Goal: Task Accomplishment & Management: Use online tool/utility

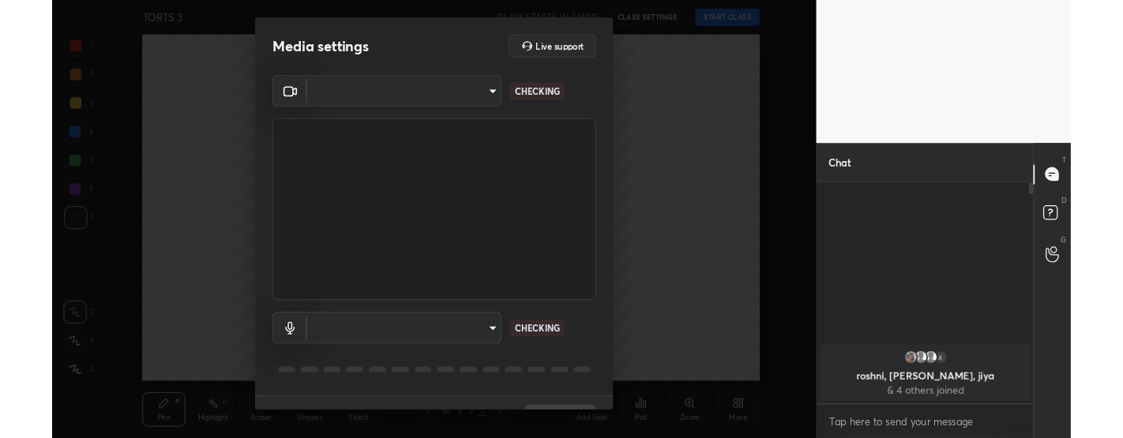
scroll to position [240, 235]
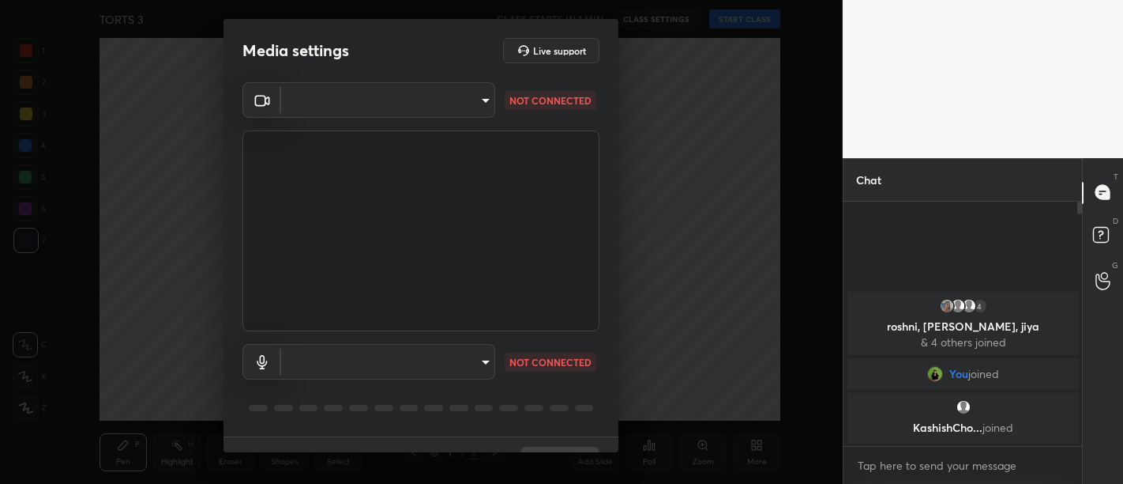
click at [604, 228] on div "​ NOT CONNECTED ​ NOT CONNECTED" at bounding box center [421, 259] width 395 height 354
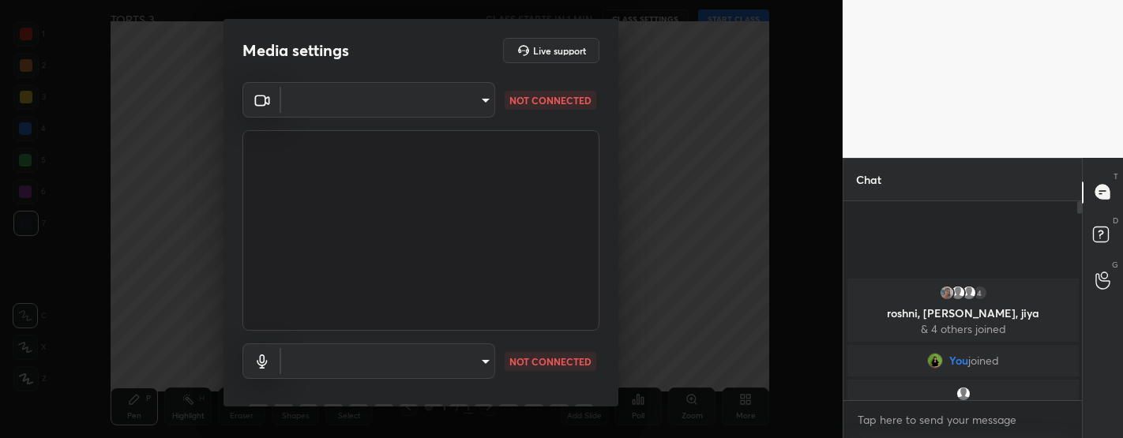
scroll to position [78671, 78228]
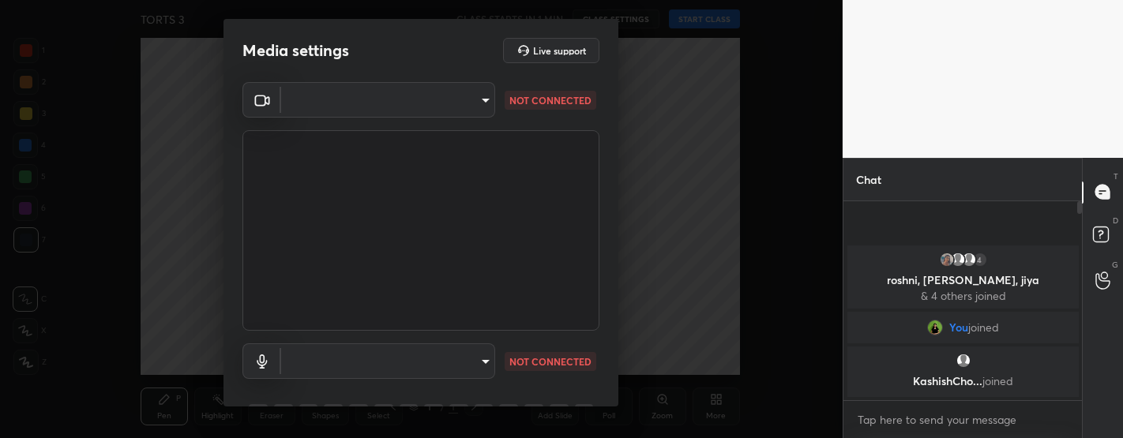
type textarea "x"
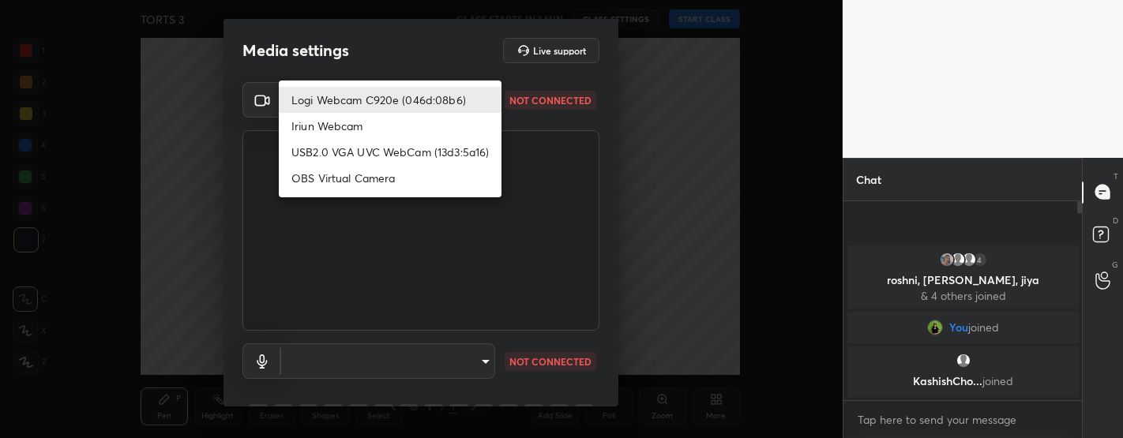
click at [407, 98] on body "1 2 3 4 5 6 7 C X Z C X Z E E Erase all H H TORTS 3 CLASS STARTS IN 1 MIN CLASS…" at bounding box center [561, 219] width 1123 height 438
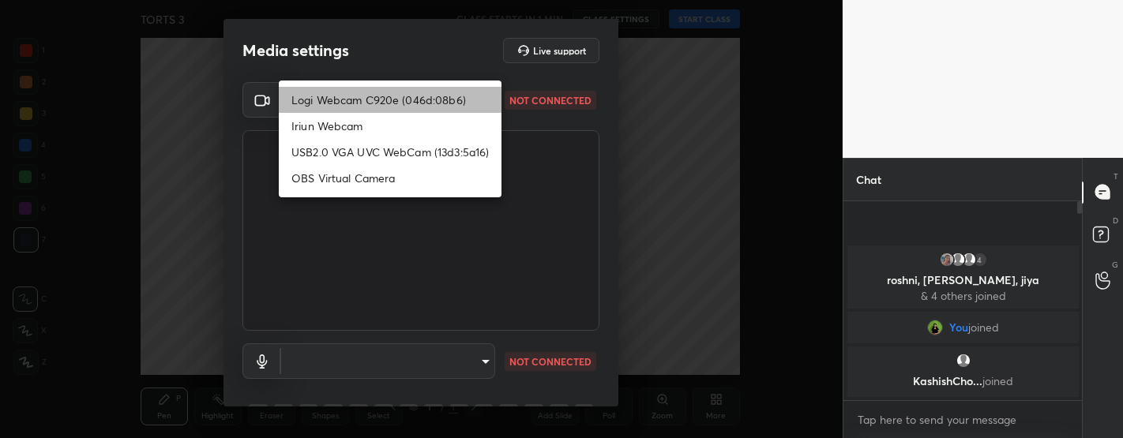
click at [386, 94] on li "Logi Webcam C920e (046d:08b6)" at bounding box center [390, 100] width 223 height 26
type input "bfdf6e9749fda72fa62dd39b8673869026ae3a59935418d763b6de5de5fe21f0"
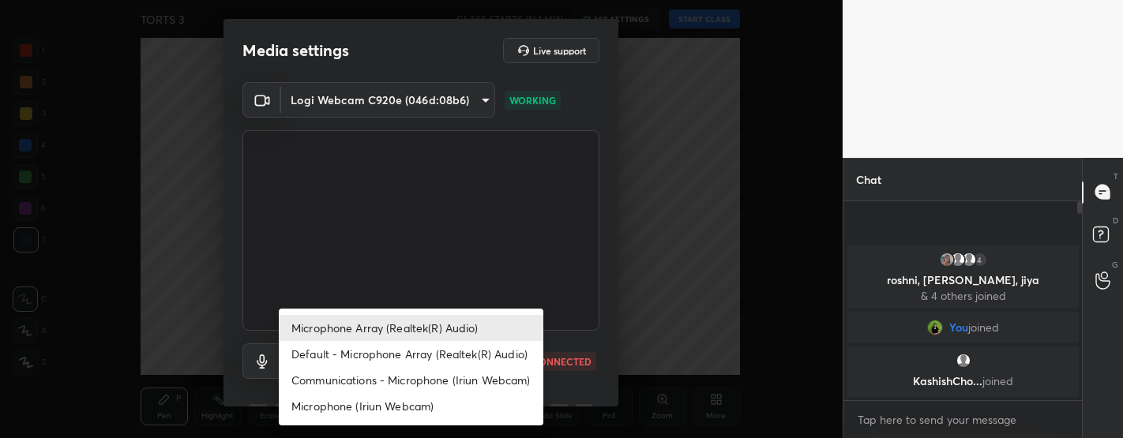
click at [362, 363] on body "1 2 3 4 5 6 7 C X Z C X Z E E Erase all H H TORTS 3 CLASS STARTS IN 1 MIN CLASS…" at bounding box center [561, 219] width 1123 height 438
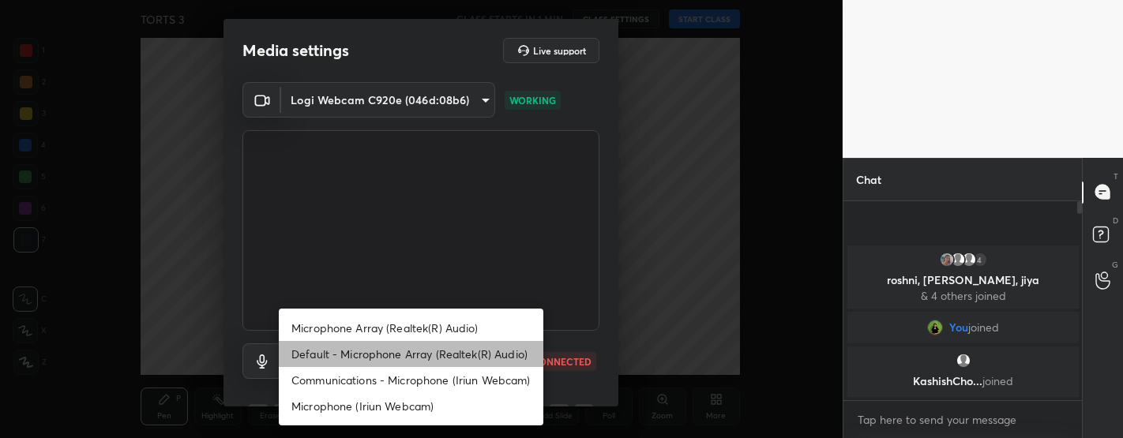
click at [373, 353] on li "Default - Microphone Array (Realtek(R) Audio)" at bounding box center [411, 354] width 265 height 26
type input "default"
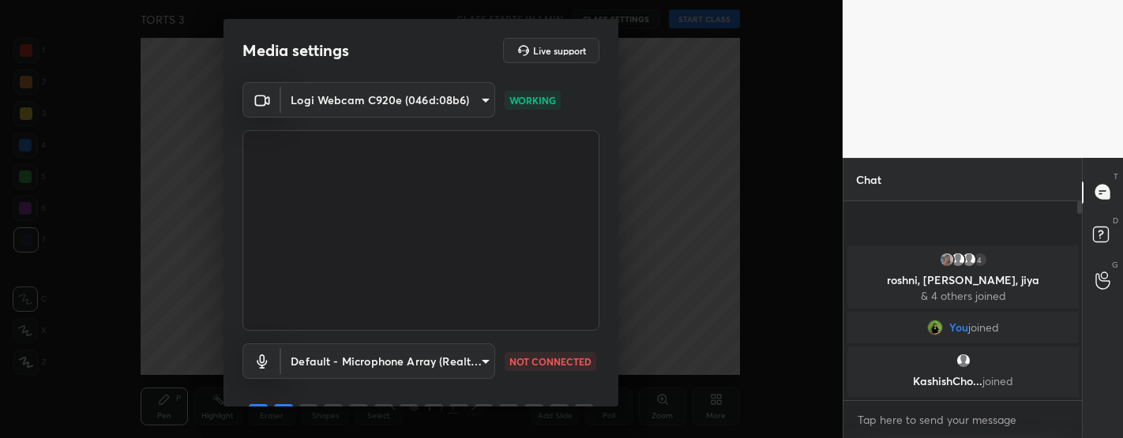
scroll to position [79, 0]
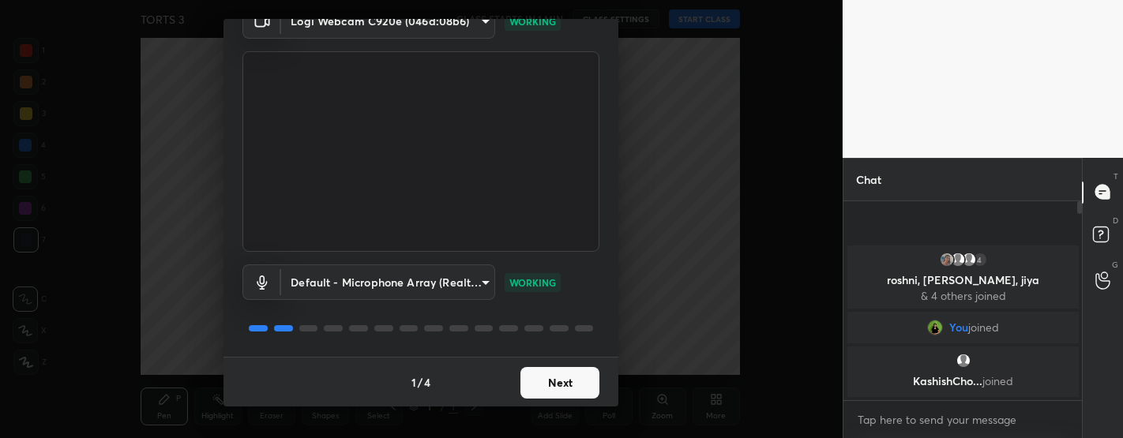
click at [570, 378] on button "Next" at bounding box center [560, 383] width 79 height 32
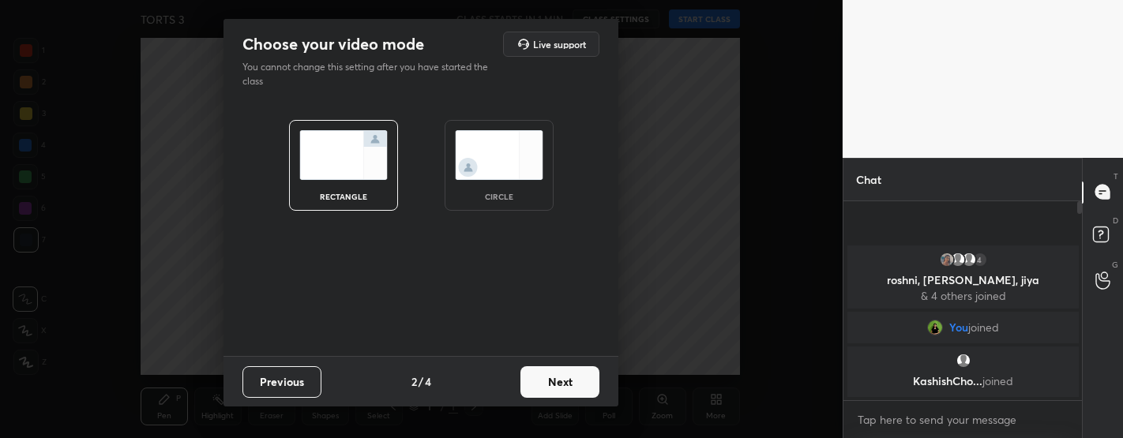
scroll to position [0, 0]
click at [549, 373] on button "Next" at bounding box center [560, 383] width 79 height 32
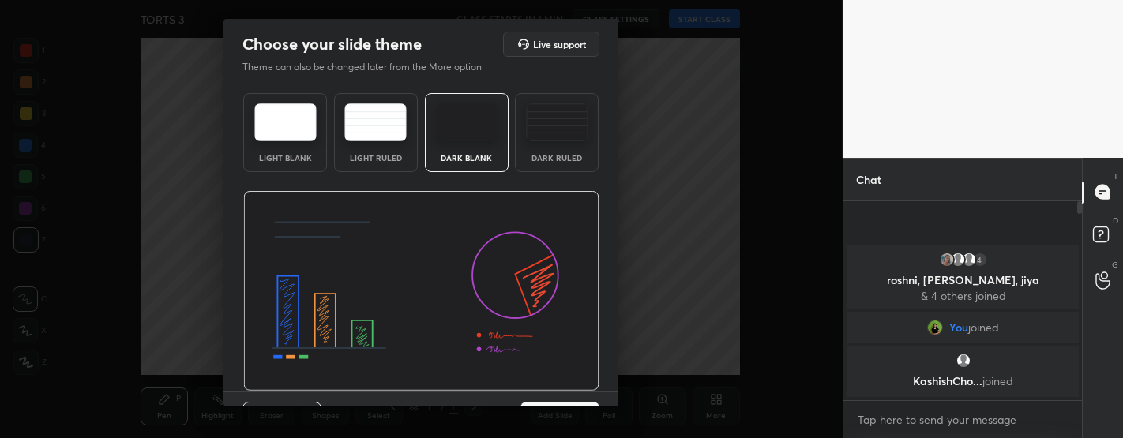
scroll to position [35, 0]
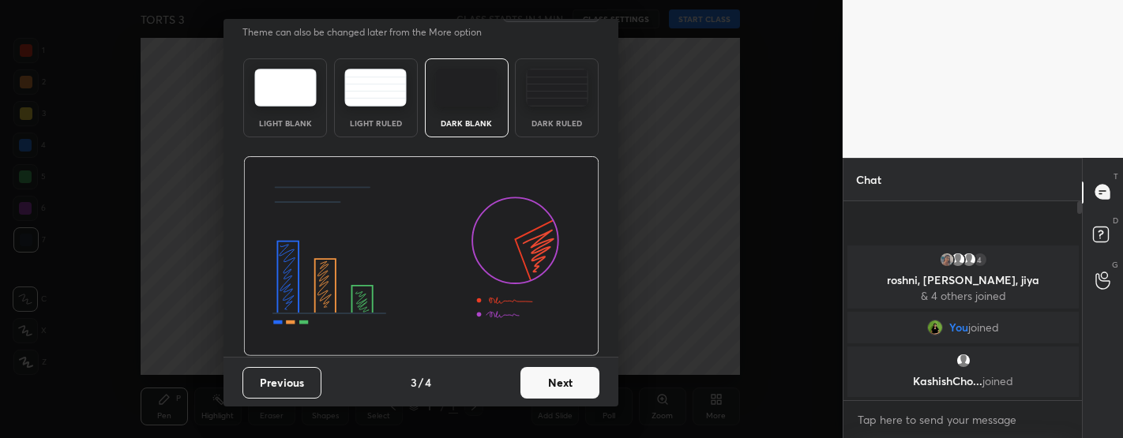
click at [568, 374] on button "Next" at bounding box center [560, 383] width 79 height 32
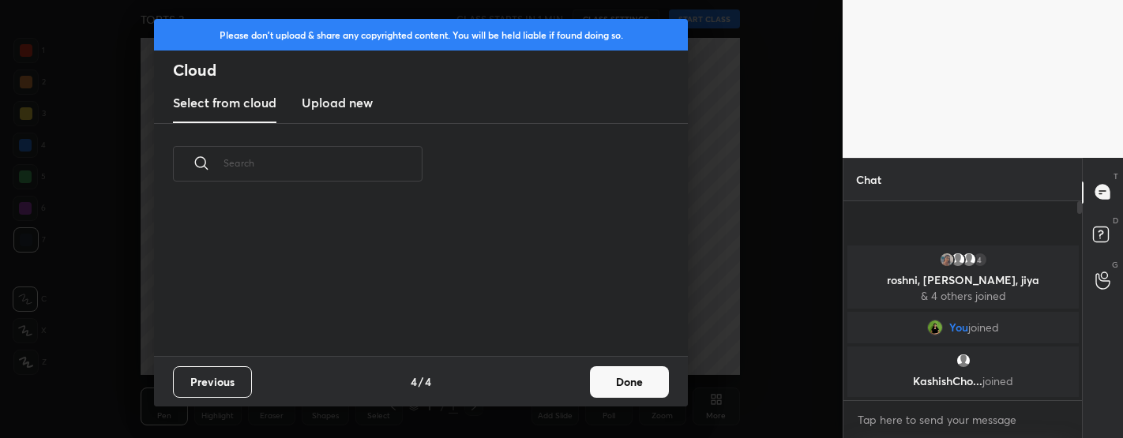
scroll to position [152, 507]
click at [637, 385] on button "Done" at bounding box center [629, 383] width 79 height 32
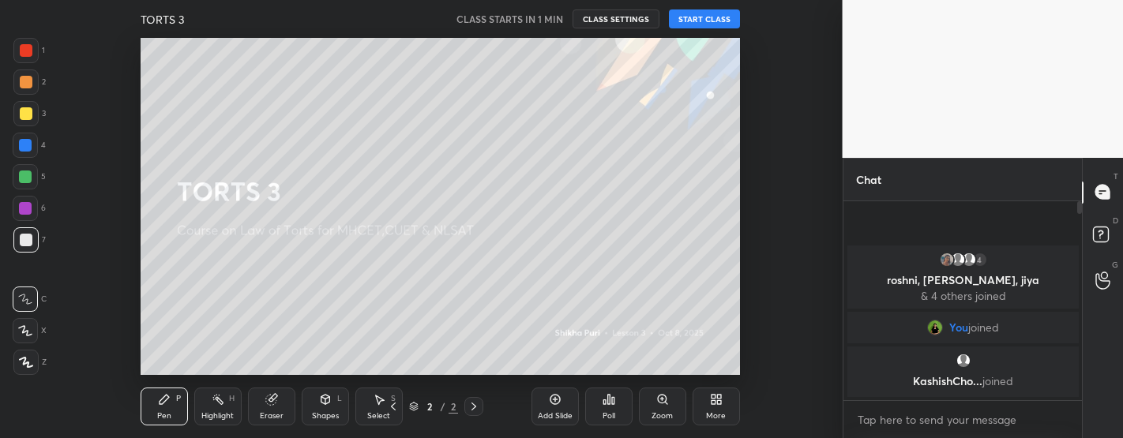
click at [715, 14] on button "START CLASS" at bounding box center [704, 18] width 71 height 19
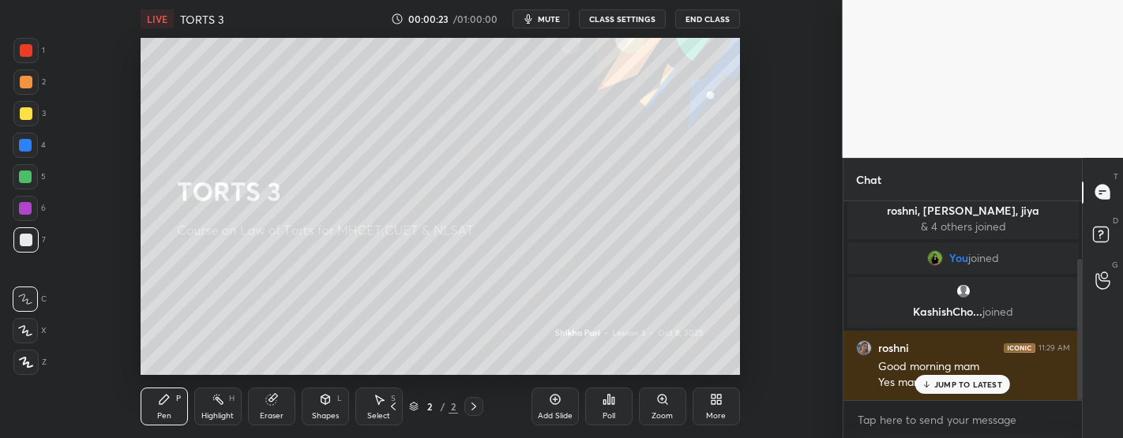
scroll to position [81, 0]
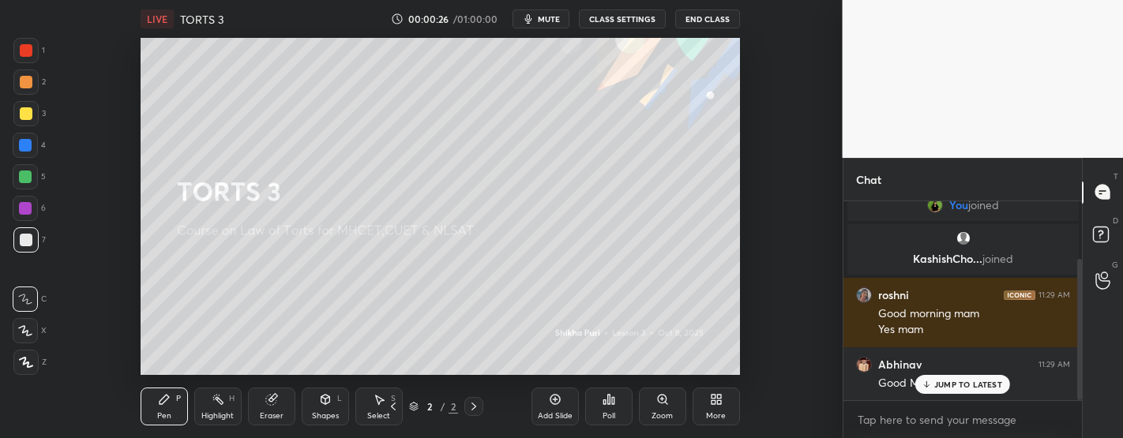
click at [981, 381] on p "JUMP TO LATEST" at bounding box center [969, 384] width 68 height 9
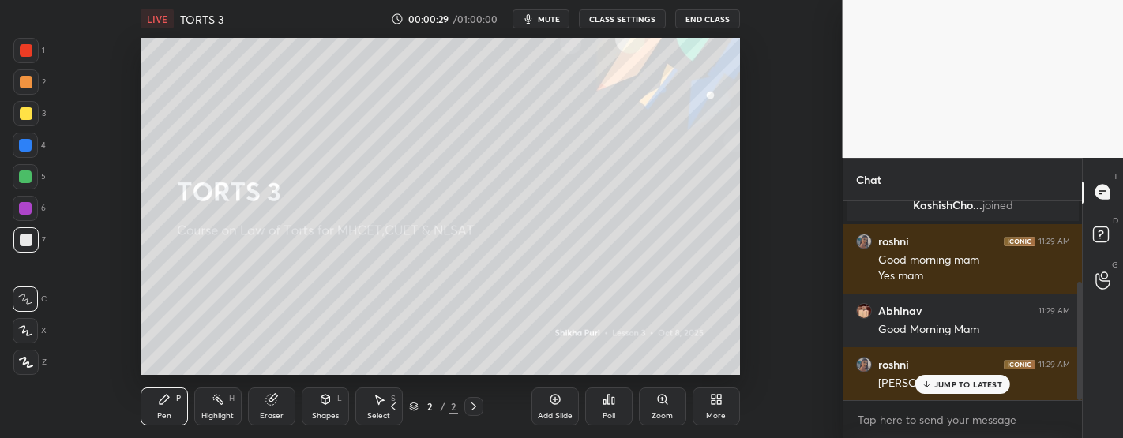
click at [981, 381] on p "JUMP TO LATEST" at bounding box center [969, 384] width 68 height 9
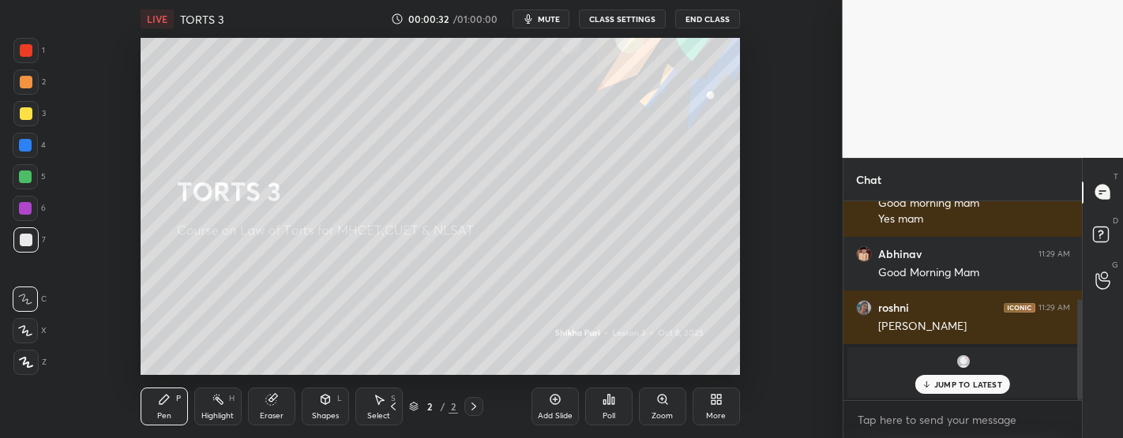
scroll to position [246, 0]
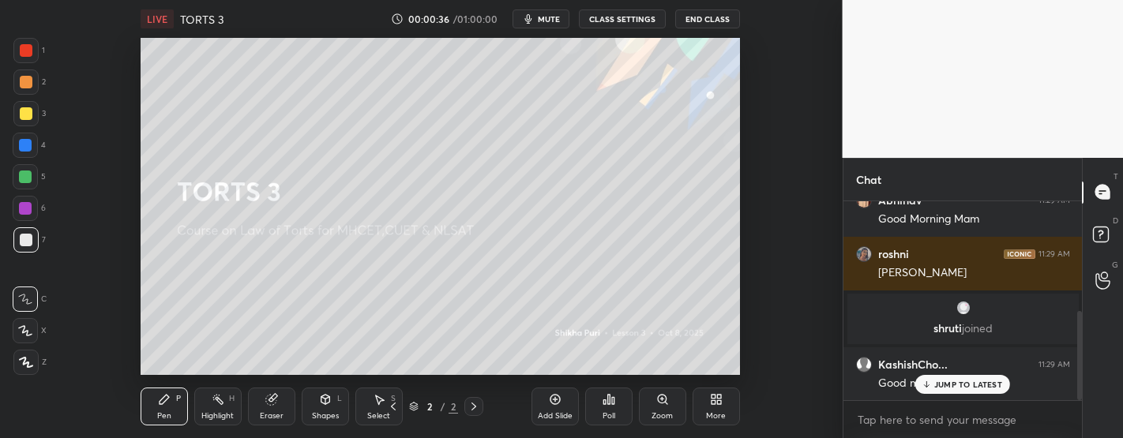
click at [981, 381] on p "JUMP TO LATEST" at bounding box center [969, 384] width 68 height 9
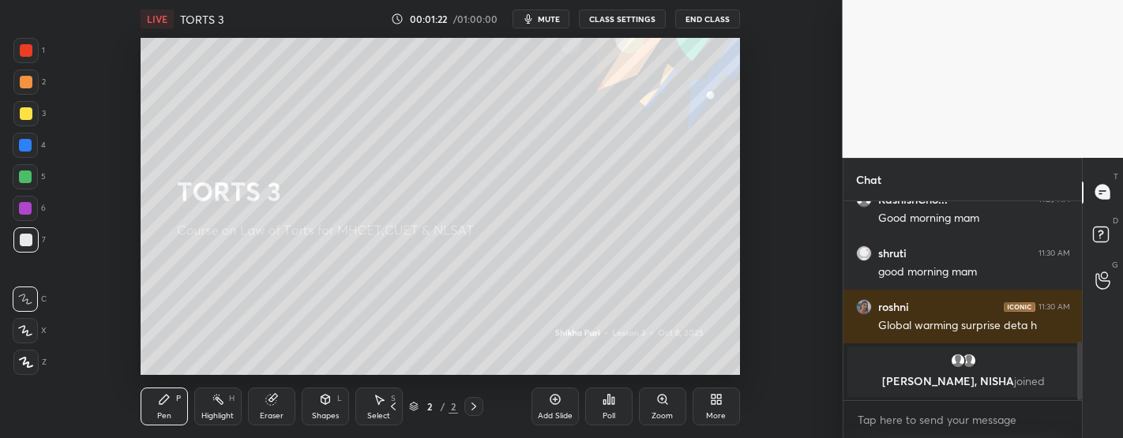
scroll to position [478, 0]
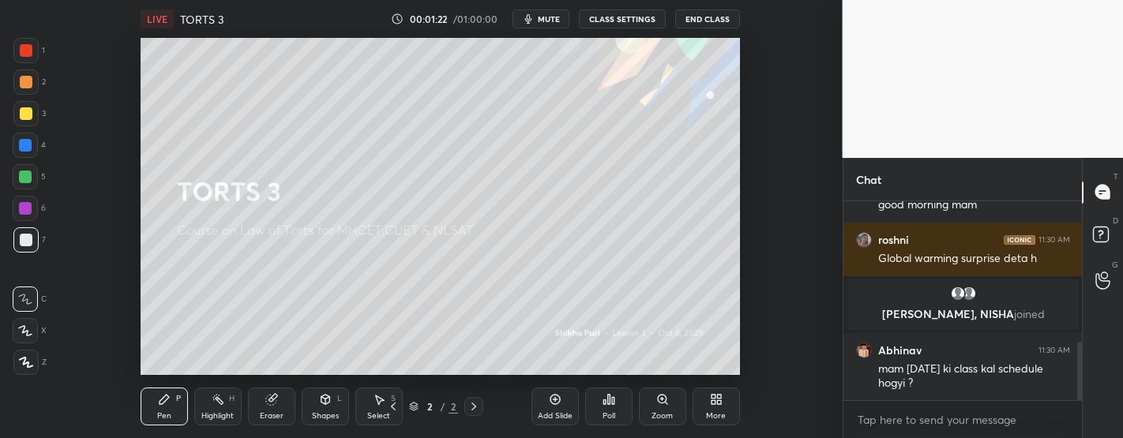
click at [788, 401] on div "LIVE TORTS 3 00:01:22 / 01:00:00 mute CLASS SETTINGS End Class Setting up your …" at bounding box center [441, 219] width 780 height 438
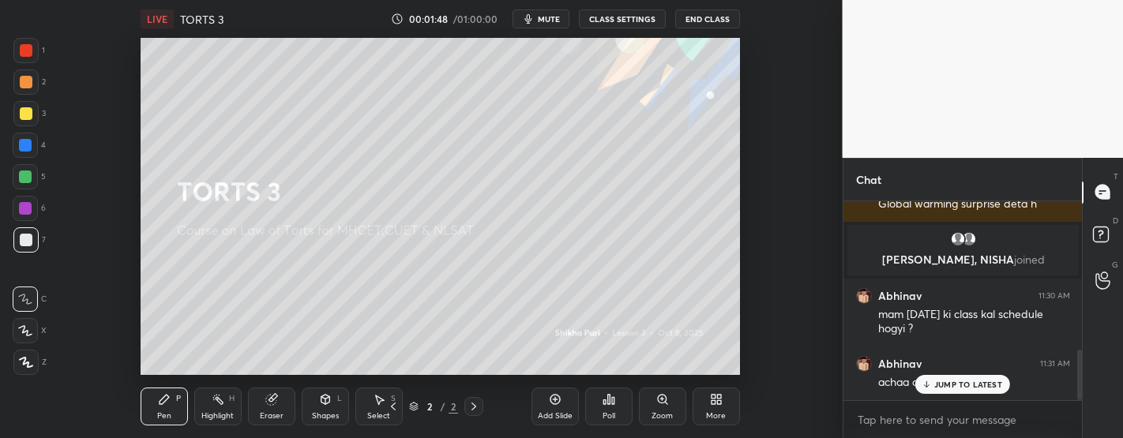
scroll to position [589, 0]
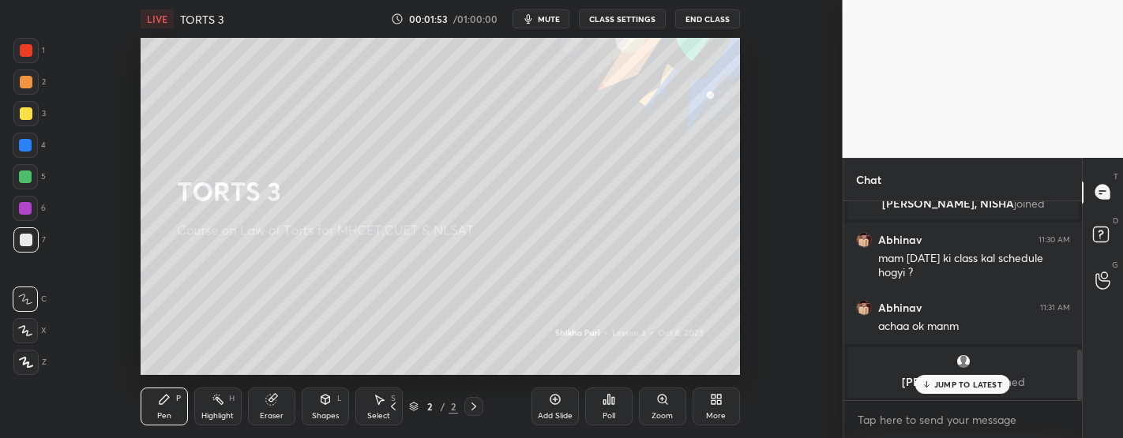
click at [984, 387] on p "JUMP TO LATEST" at bounding box center [969, 384] width 68 height 9
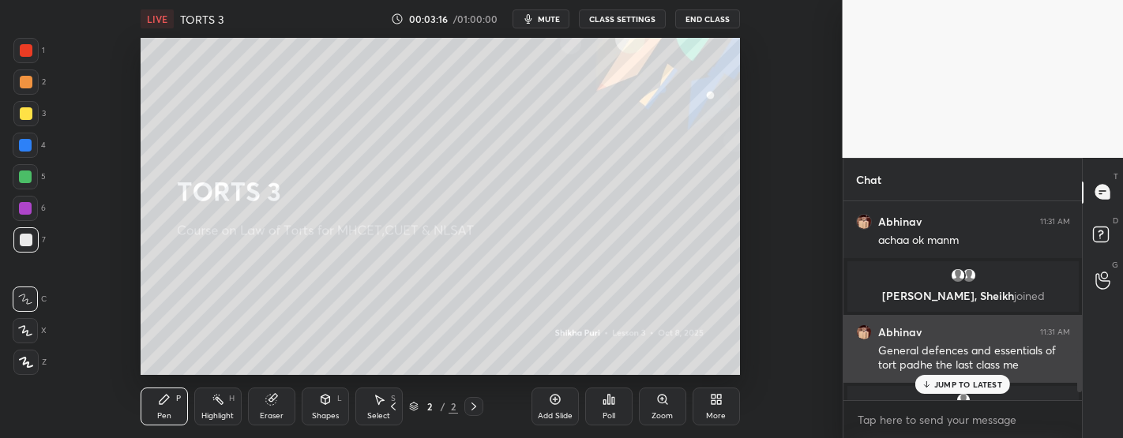
scroll to position [767, 0]
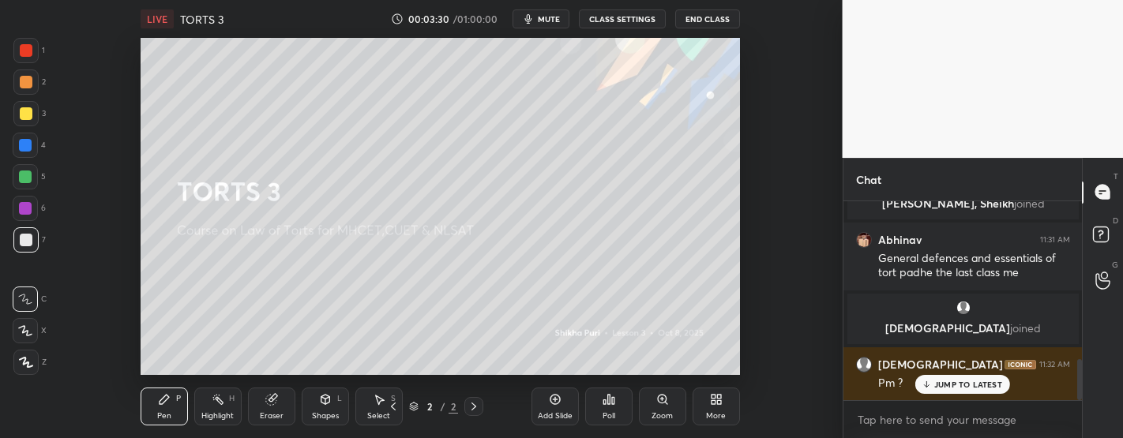
click at [983, 388] on p "JUMP TO LATEST" at bounding box center [969, 384] width 68 height 9
click at [962, 392] on div "JUMP TO LATEST" at bounding box center [963, 384] width 95 height 19
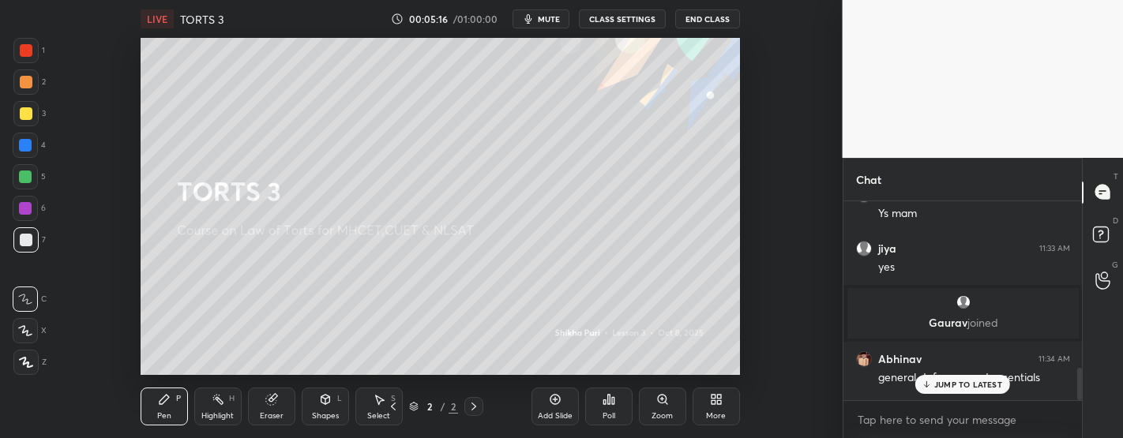
scroll to position [1031, 0]
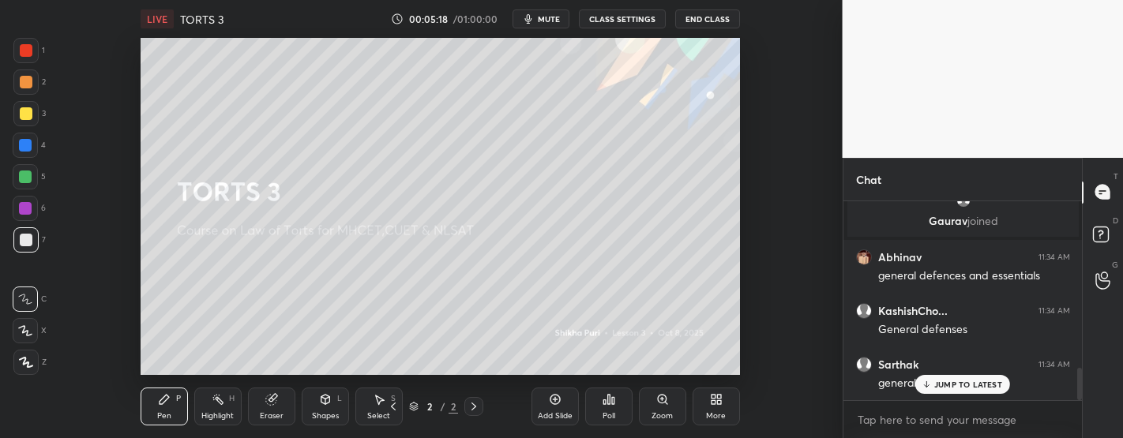
click at [980, 385] on p "JUMP TO LATEST" at bounding box center [969, 384] width 68 height 9
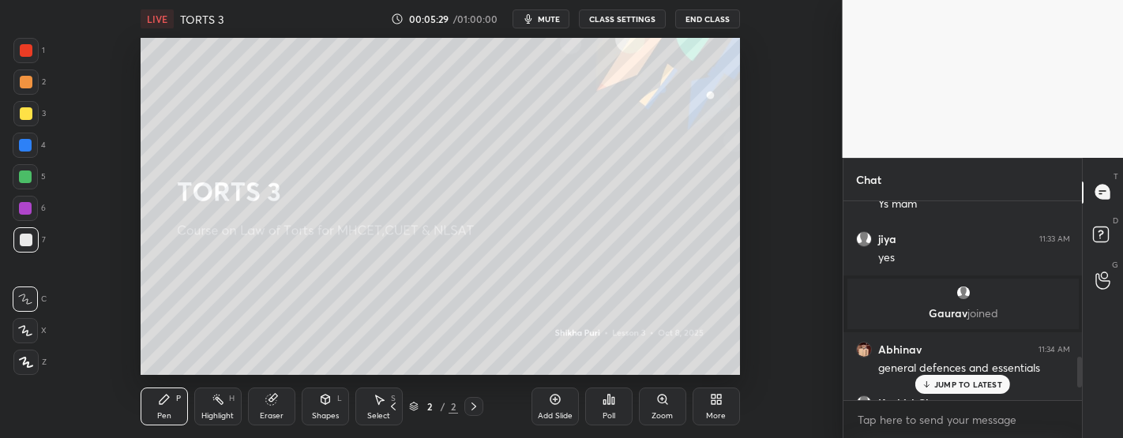
scroll to position [1086, 0]
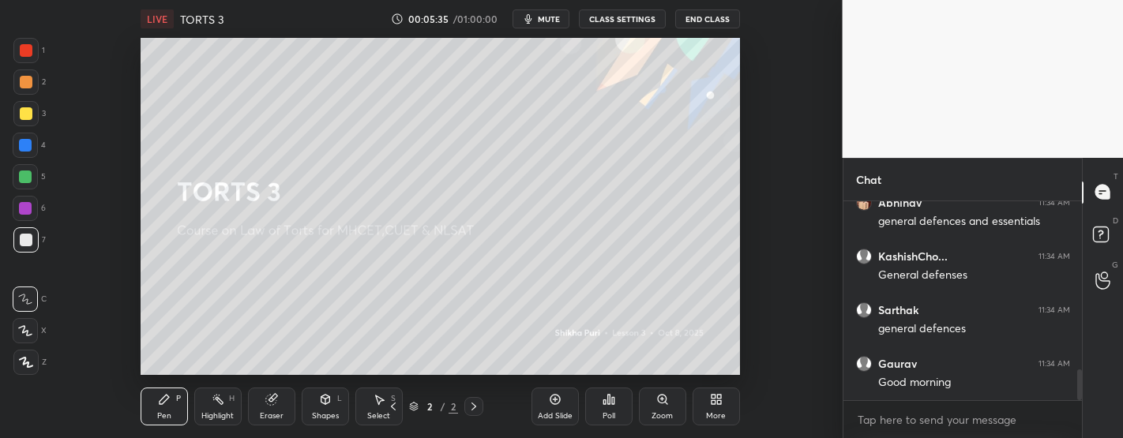
click at [724, 419] on div "More" at bounding box center [716, 416] width 20 height 8
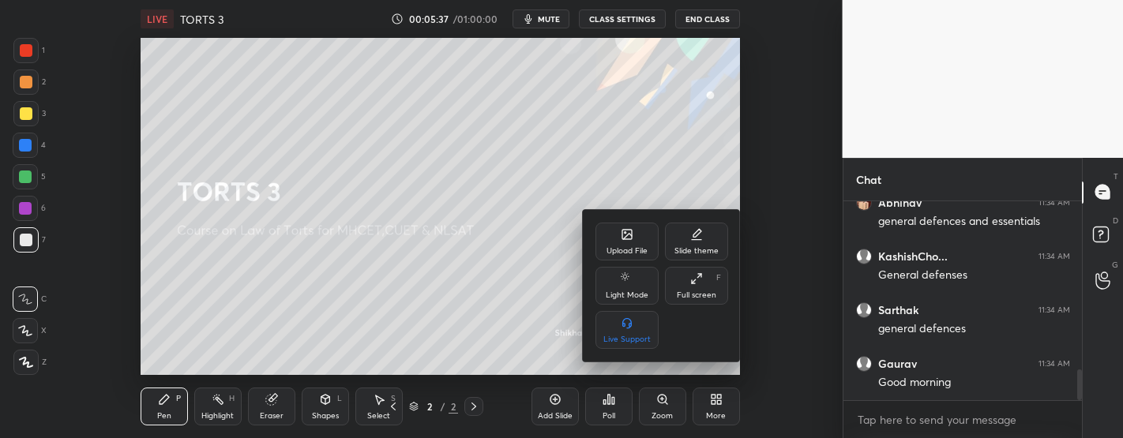
click at [631, 254] on div "Upload File" at bounding box center [627, 251] width 41 height 8
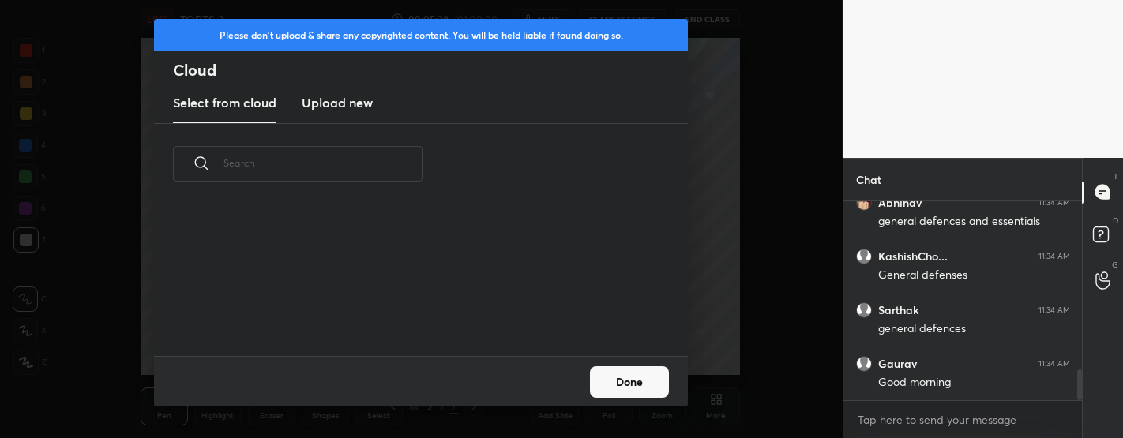
scroll to position [1139, 0]
click at [340, 100] on h3 "Upload new" at bounding box center [337, 102] width 71 height 19
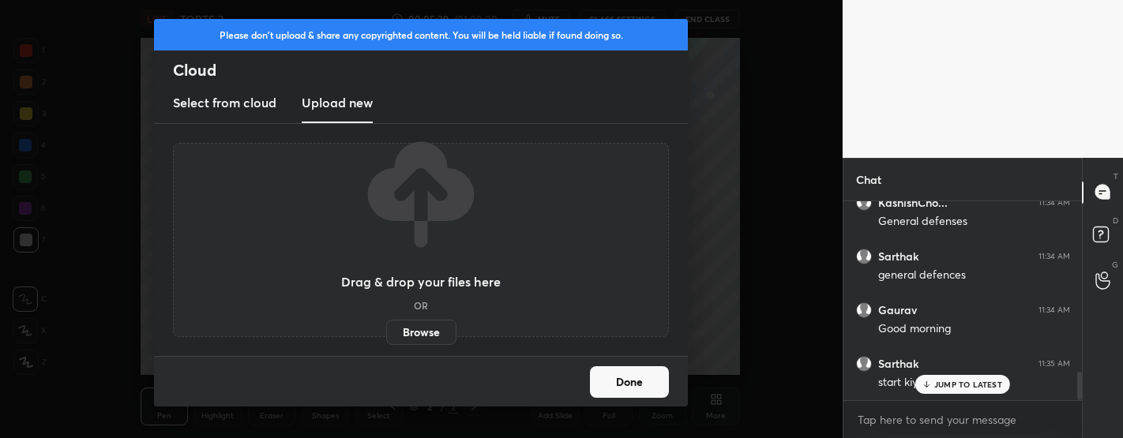
scroll to position [1192, 0]
click at [971, 389] on p "JUMP TO LATEST" at bounding box center [969, 384] width 68 height 9
click at [645, 385] on button "Done" at bounding box center [629, 383] width 79 height 32
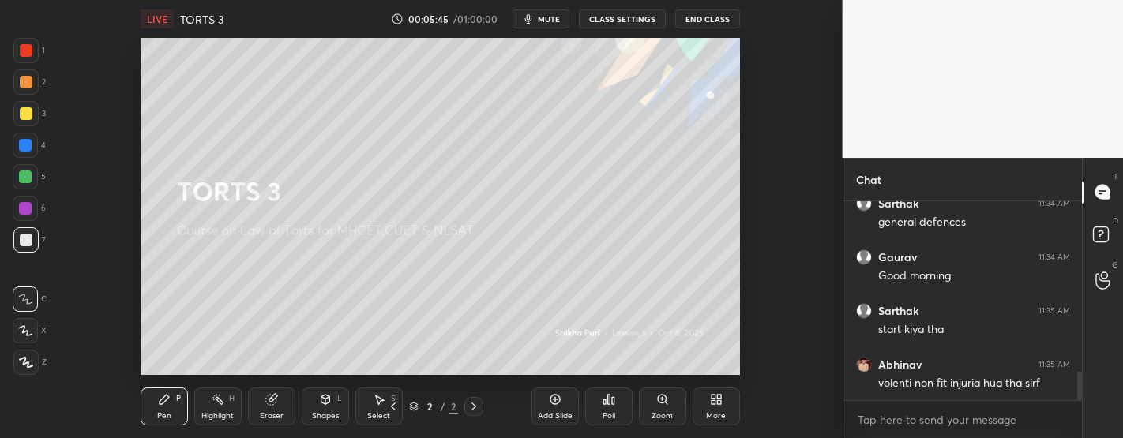
click at [712, 403] on icon at bounding box center [714, 403] width 4 height 4
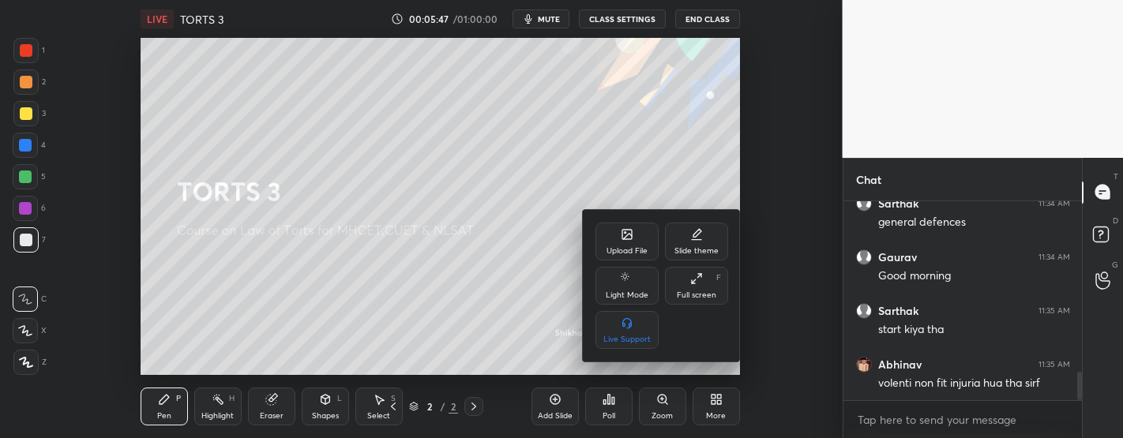
click at [624, 242] on div "Upload File" at bounding box center [627, 242] width 63 height 38
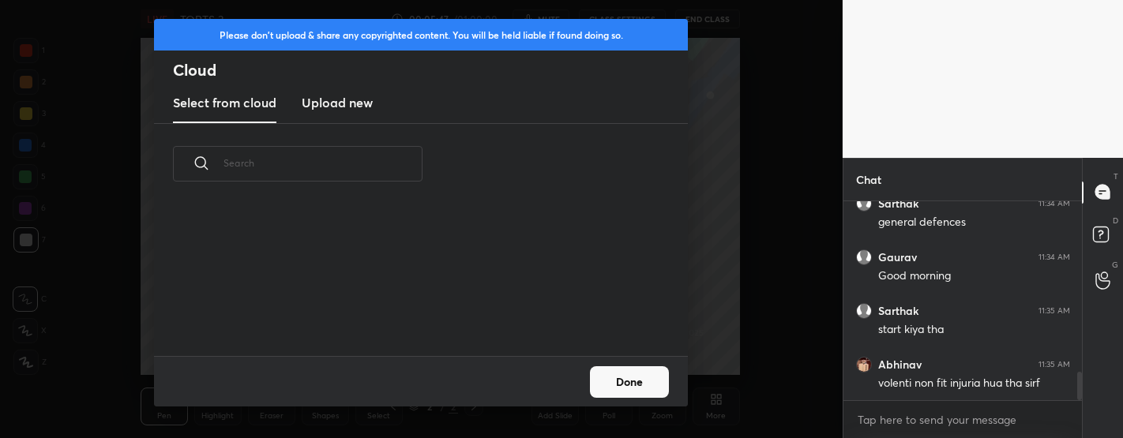
scroll to position [152, 507]
click at [347, 94] on h3 "Upload new" at bounding box center [337, 102] width 71 height 19
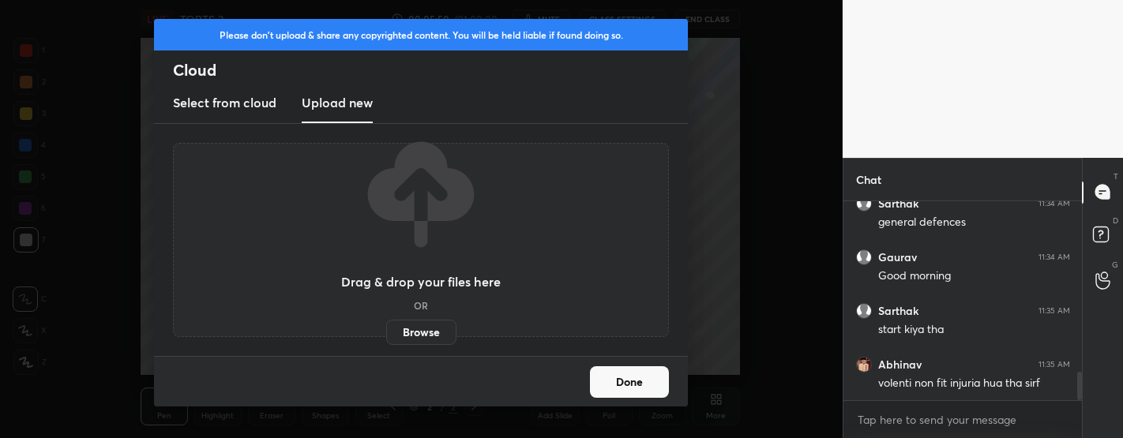
click at [412, 326] on label "Browse" at bounding box center [421, 332] width 70 height 25
click at [386, 326] on input "Browse" at bounding box center [386, 332] width 0 height 25
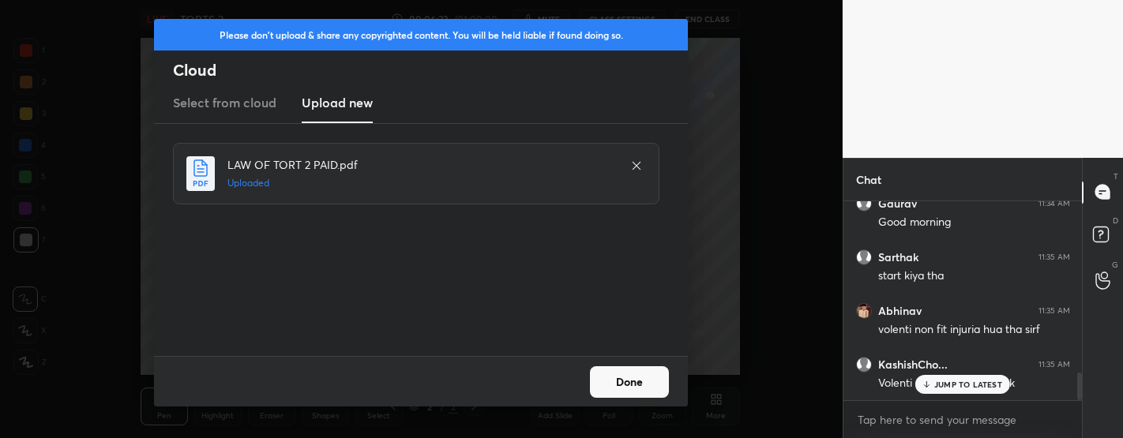
click at [616, 390] on button "Done" at bounding box center [629, 383] width 79 height 32
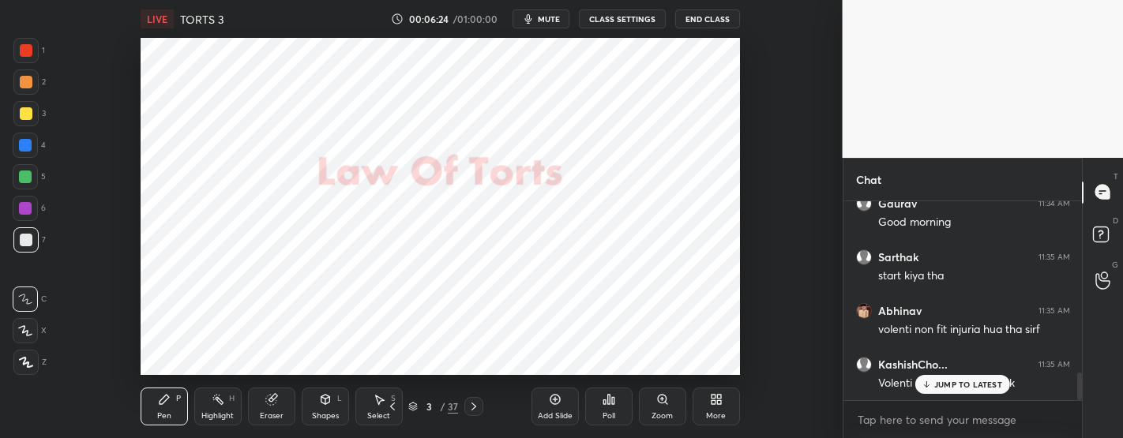
click at [968, 386] on p "JUMP TO LATEST" at bounding box center [969, 384] width 68 height 9
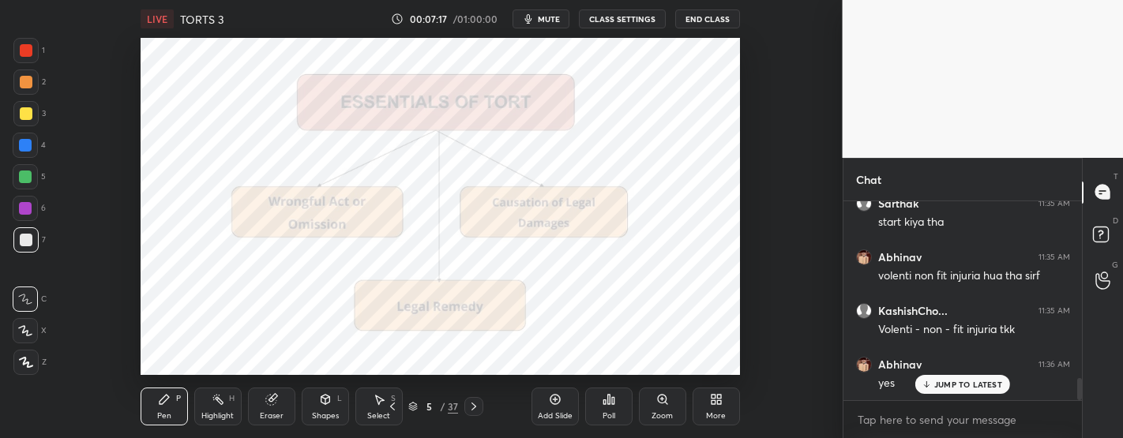
scroll to position [1571, 0]
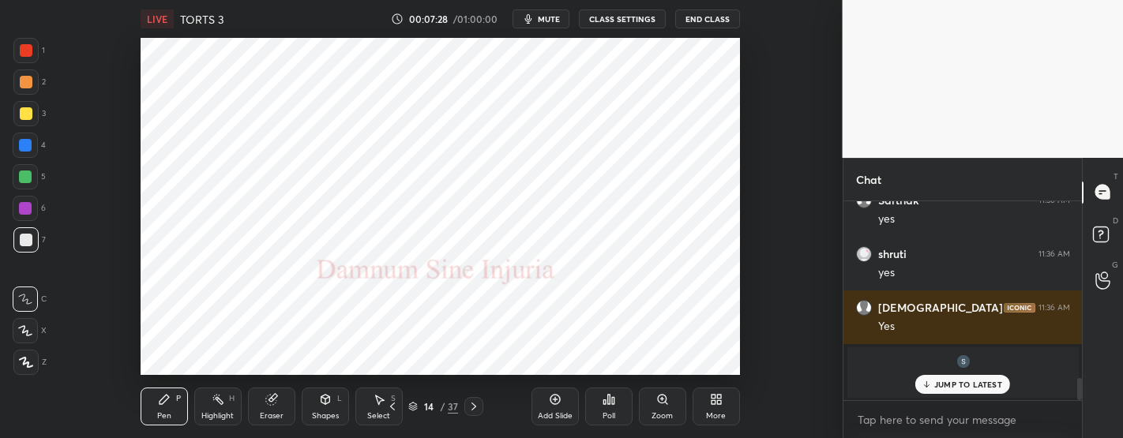
click at [35, 206] on div at bounding box center [25, 208] width 25 height 25
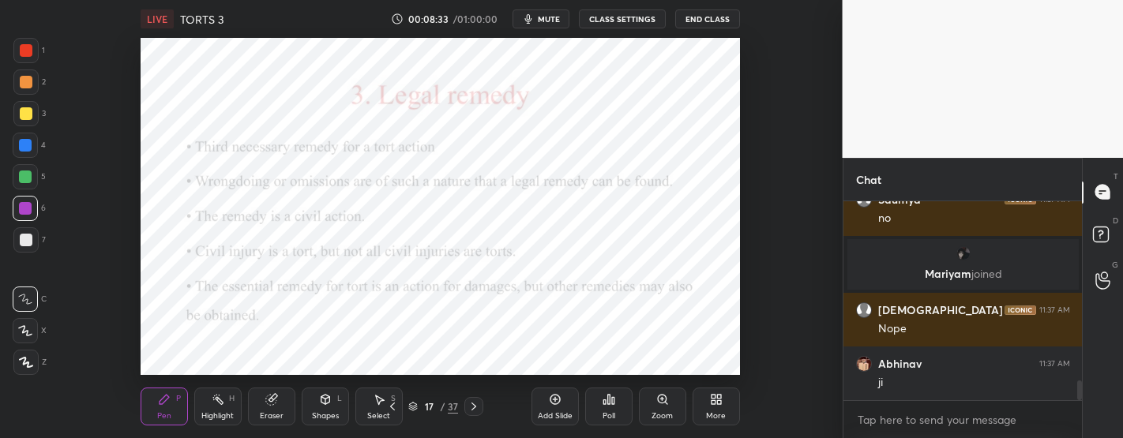
scroll to position [1820, 0]
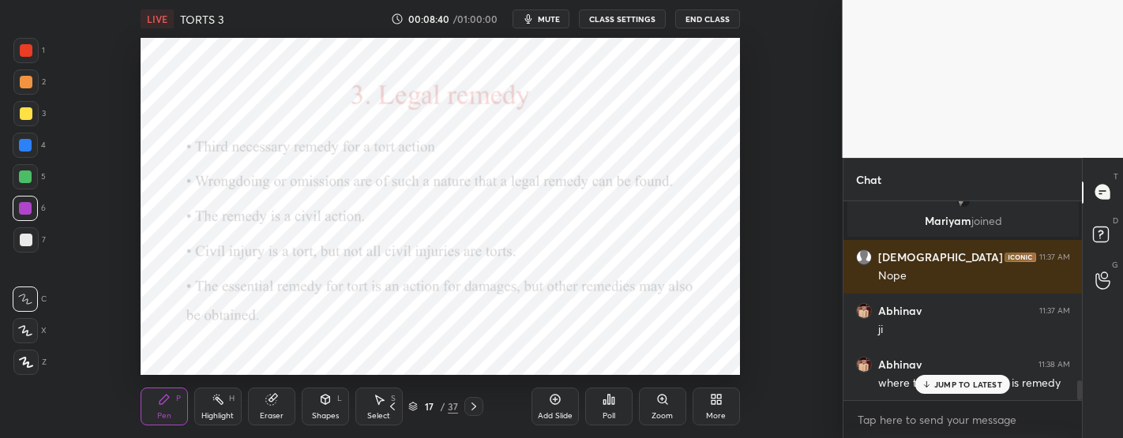
click at [972, 387] on p "JUMP TO LATEST" at bounding box center [969, 384] width 68 height 9
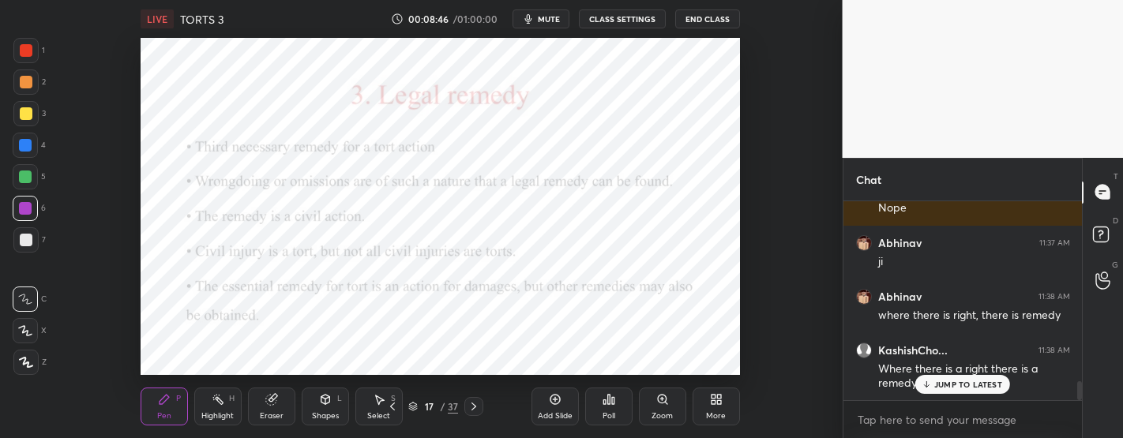
click at [972, 387] on p "JUMP TO LATEST" at bounding box center [969, 384] width 68 height 9
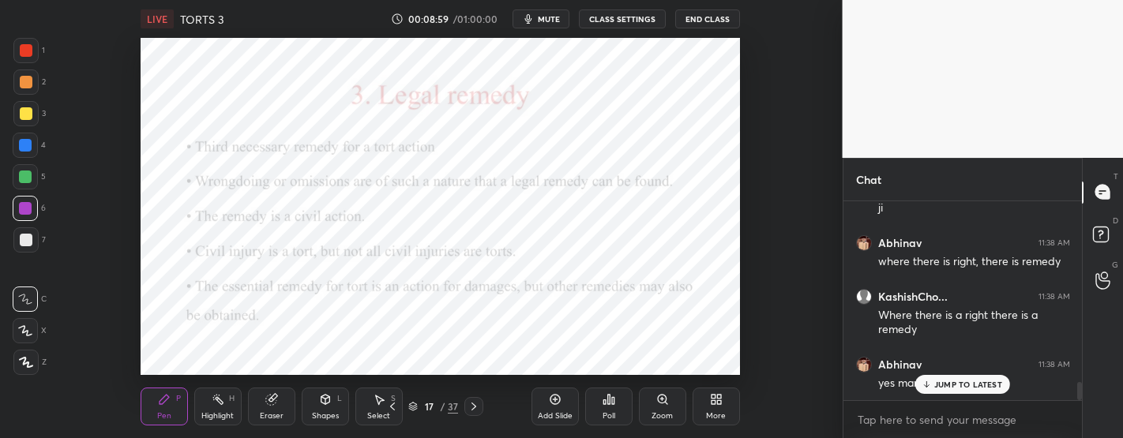
click at [977, 387] on p "JUMP TO LATEST" at bounding box center [969, 384] width 68 height 9
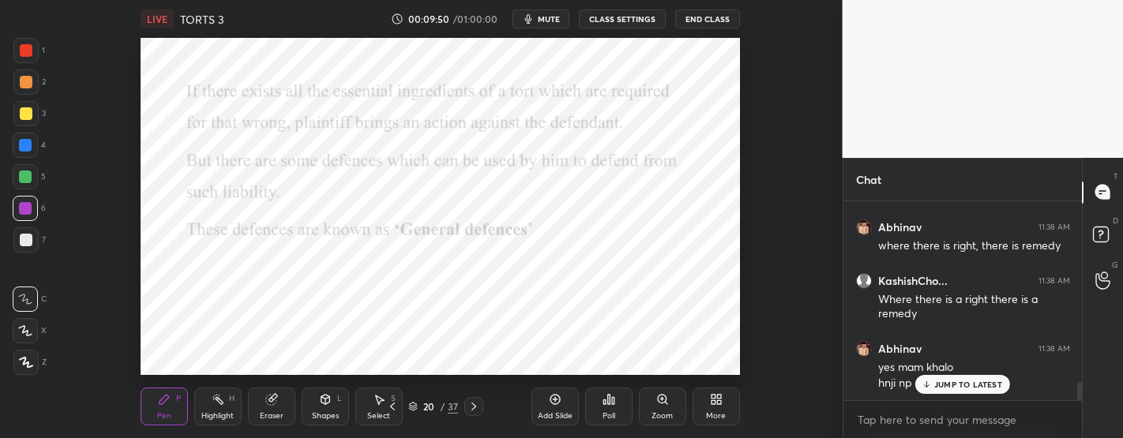
scroll to position [2011, 0]
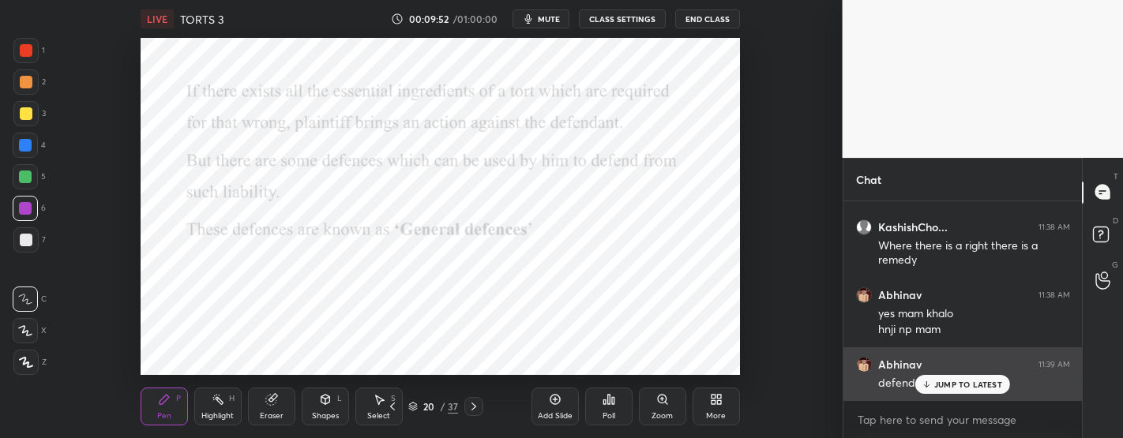
click at [957, 384] on p "JUMP TO LATEST" at bounding box center [969, 384] width 68 height 9
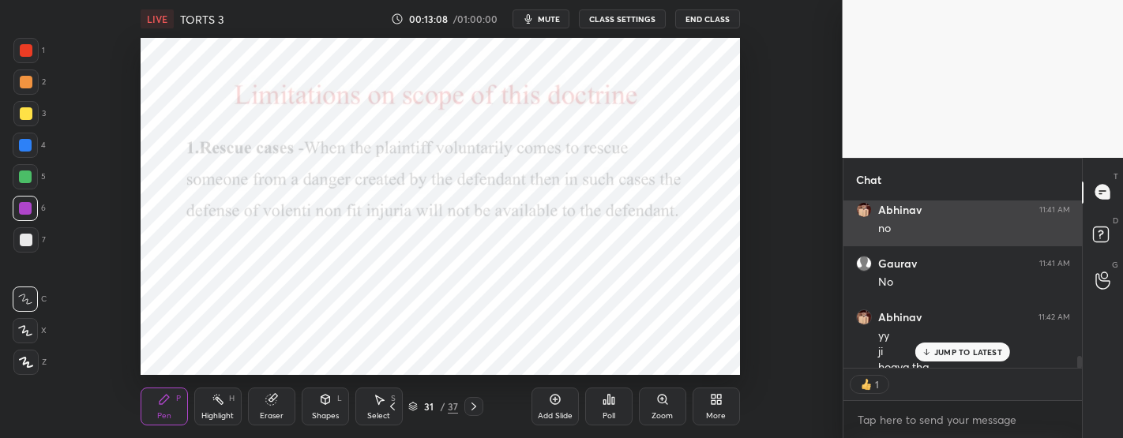
scroll to position [5, 5]
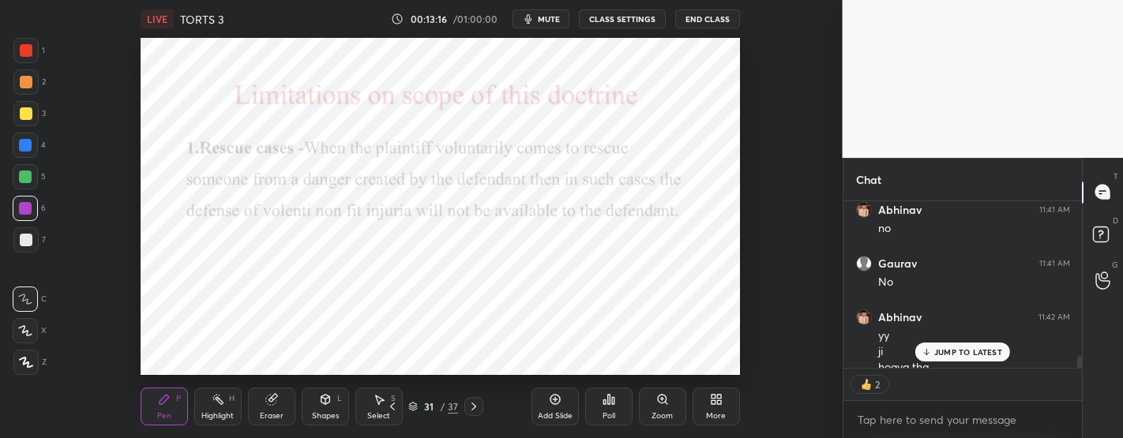
click at [973, 343] on div "JUMP TO LATEST" at bounding box center [963, 352] width 95 height 19
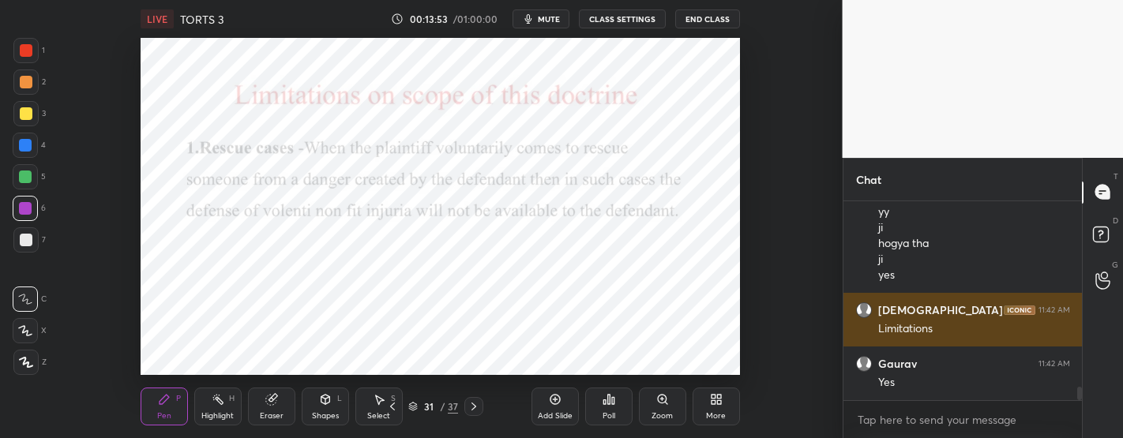
scroll to position [2735, 0]
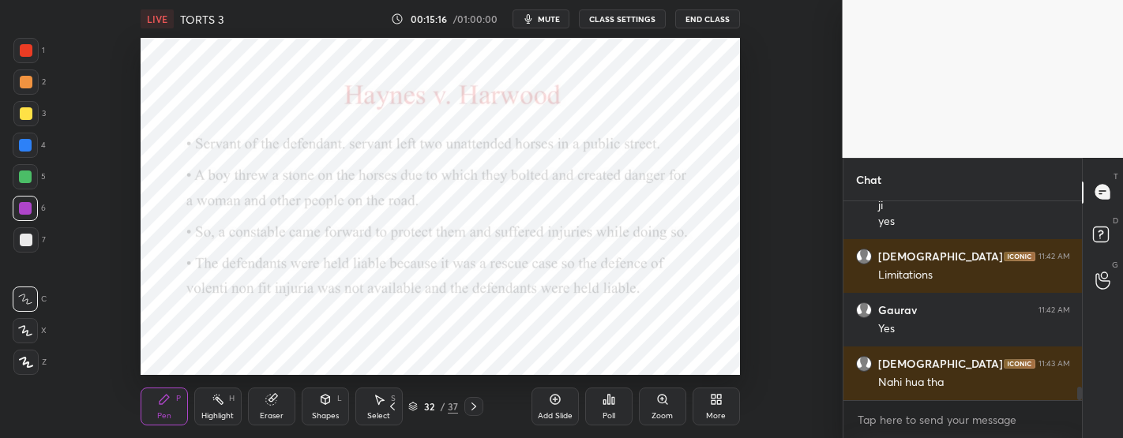
click at [562, 400] on div "Add Slide" at bounding box center [555, 407] width 47 height 38
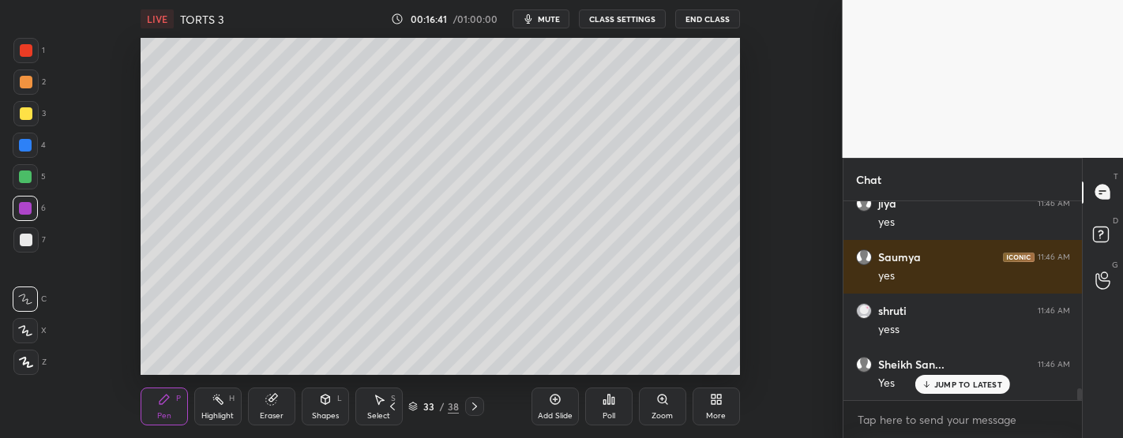
scroll to position [3111, 0]
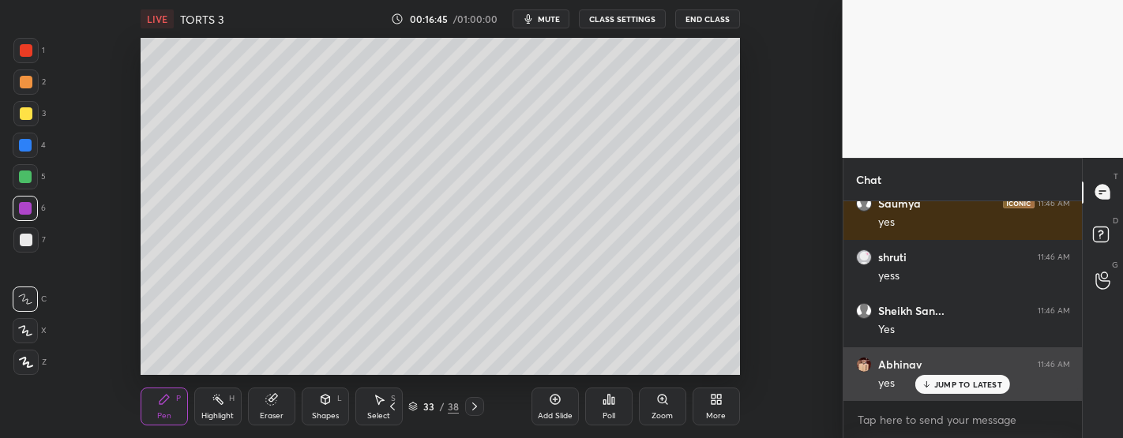
click at [955, 387] on p "JUMP TO LATEST" at bounding box center [969, 384] width 68 height 9
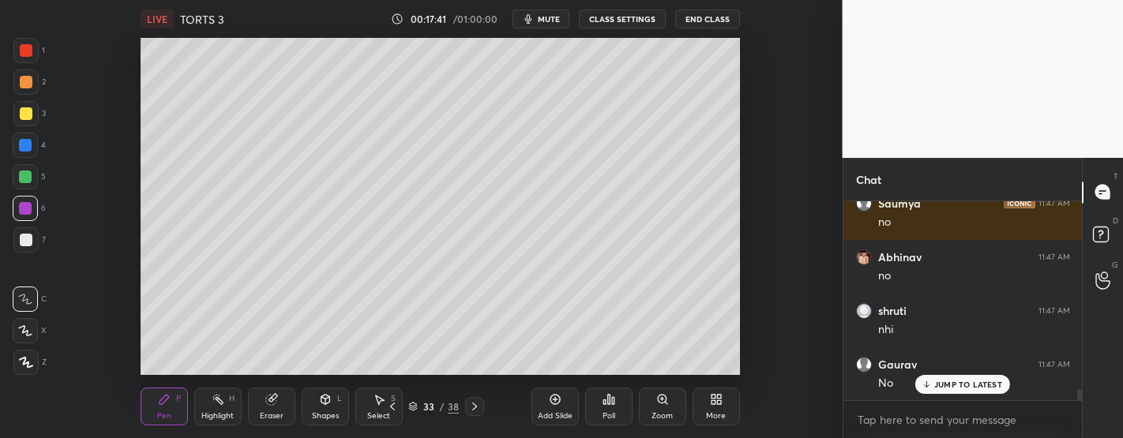
scroll to position [3433, 0]
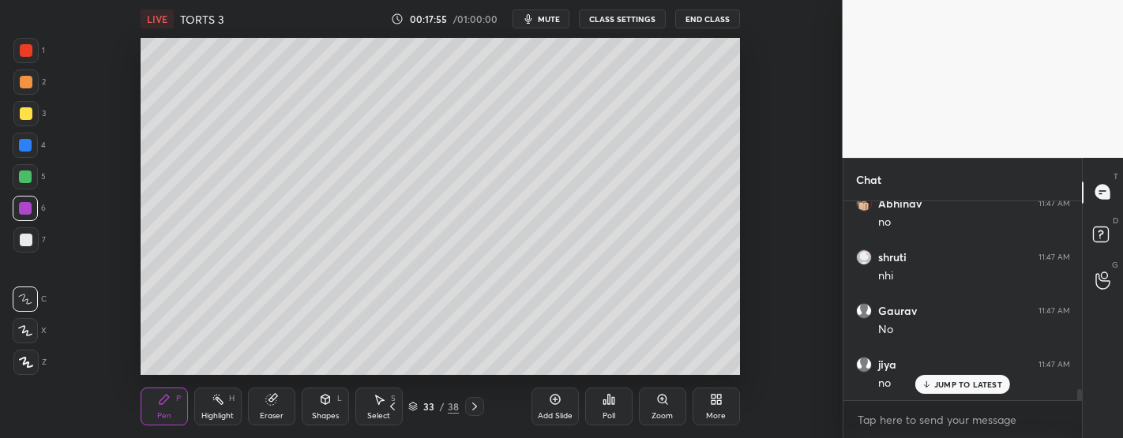
click at [551, 401] on icon at bounding box center [555, 399] width 13 height 13
click at [967, 382] on p "JUMP TO LATEST" at bounding box center [969, 384] width 68 height 9
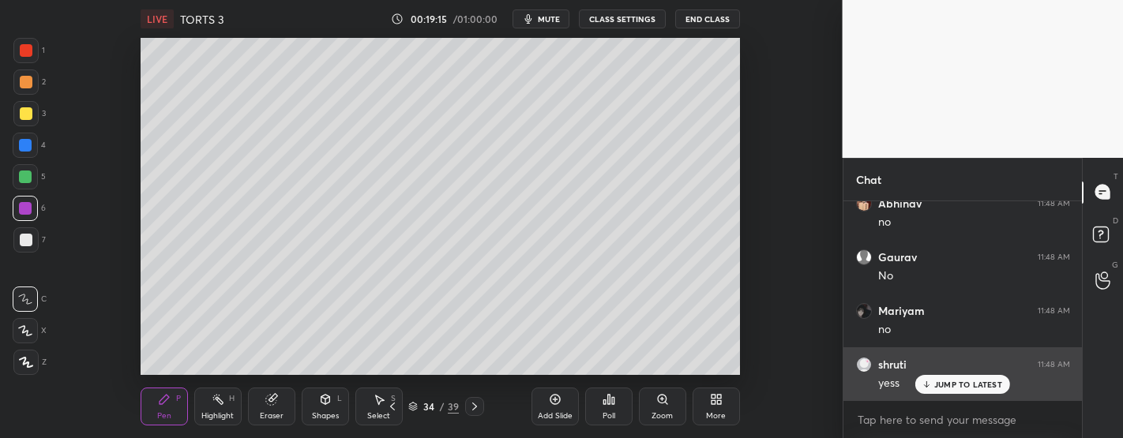
click at [984, 385] on p "JUMP TO LATEST" at bounding box center [969, 384] width 68 height 9
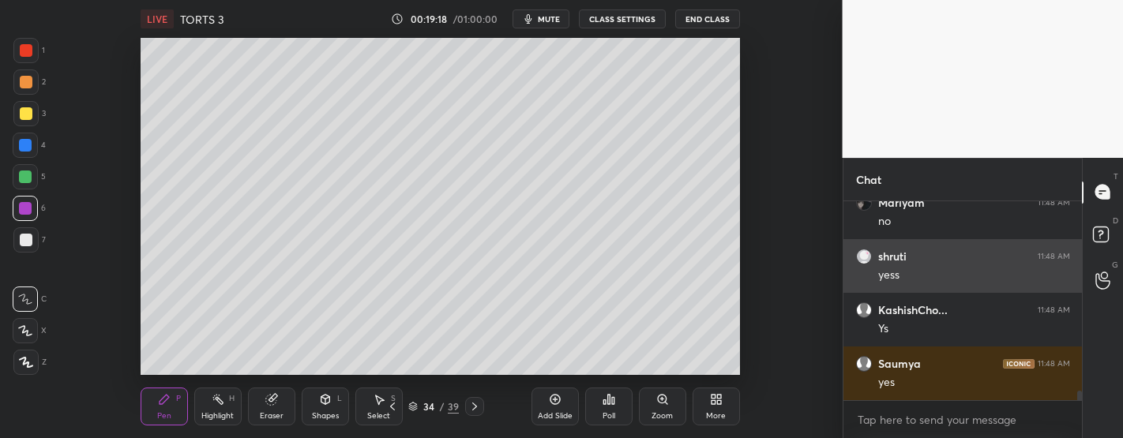
scroll to position [4131, 0]
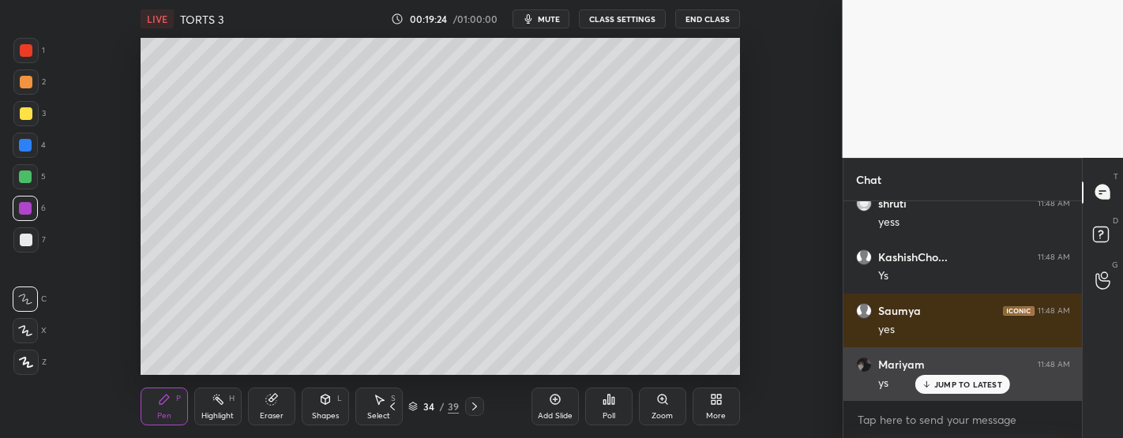
click at [954, 380] on p "JUMP TO LATEST" at bounding box center [969, 384] width 68 height 9
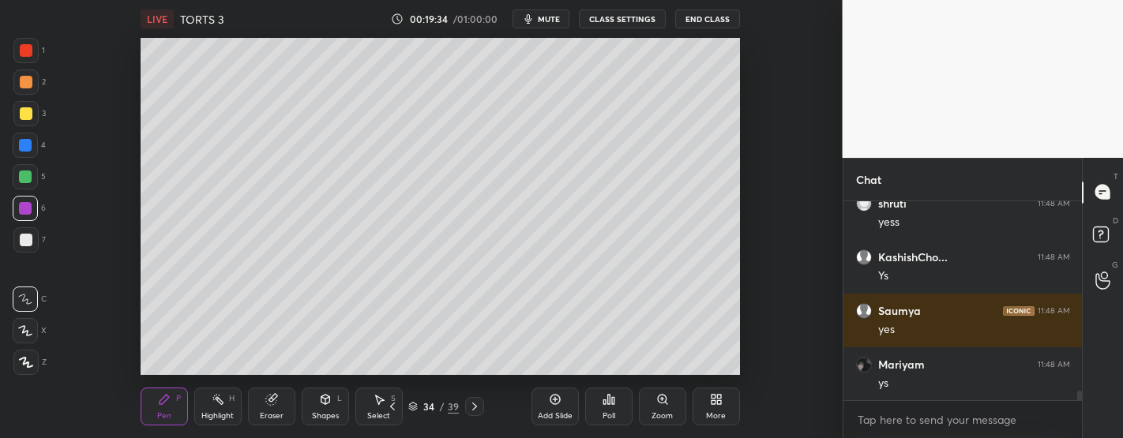
scroll to position [4185, 0]
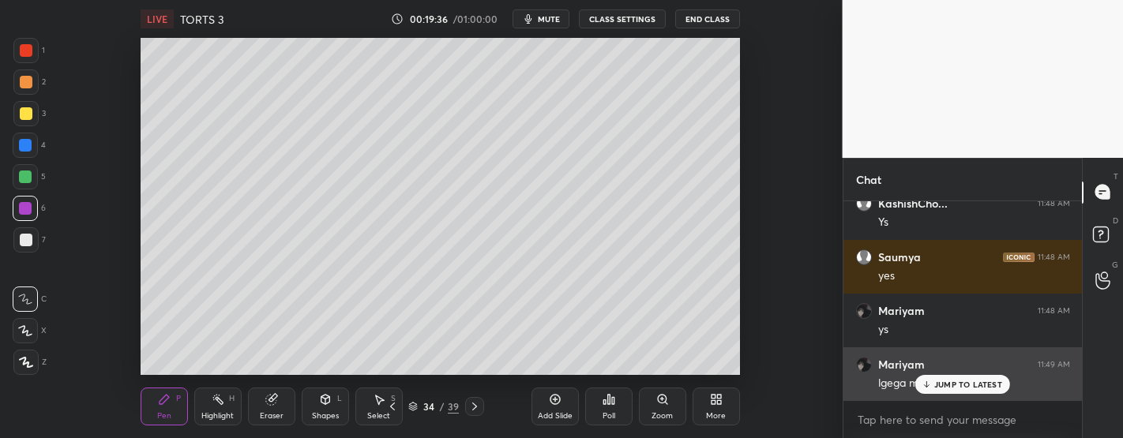
click at [959, 391] on div "JUMP TO LATEST" at bounding box center [963, 384] width 95 height 19
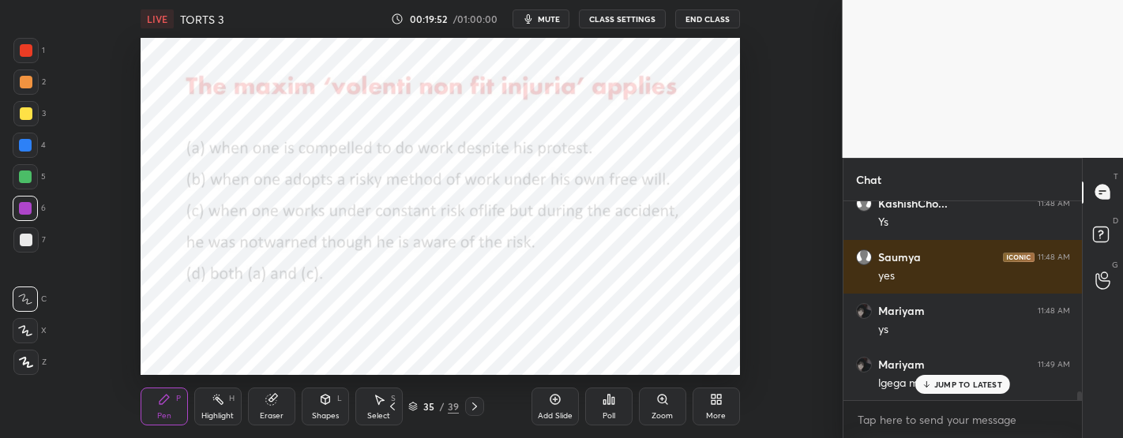
scroll to position [4242, 0]
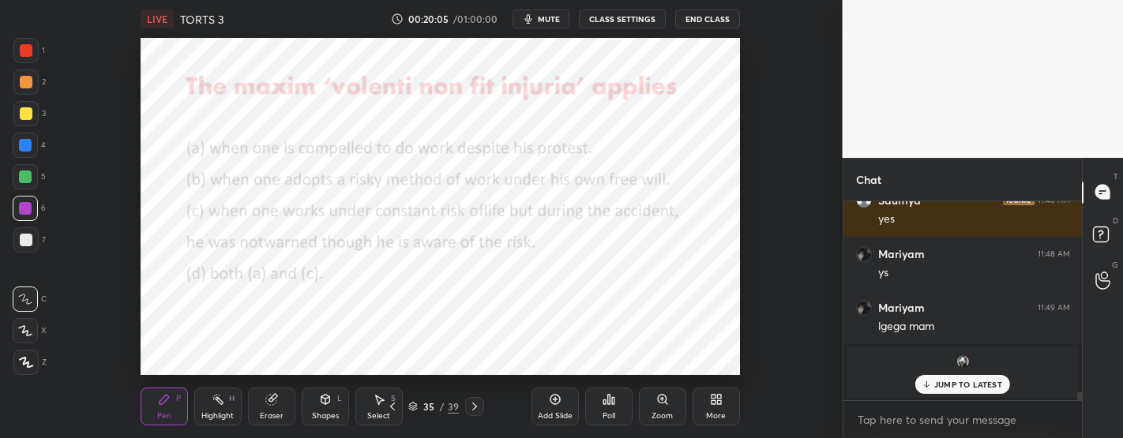
click at [965, 382] on p "JUMP TO LATEST" at bounding box center [969, 384] width 68 height 9
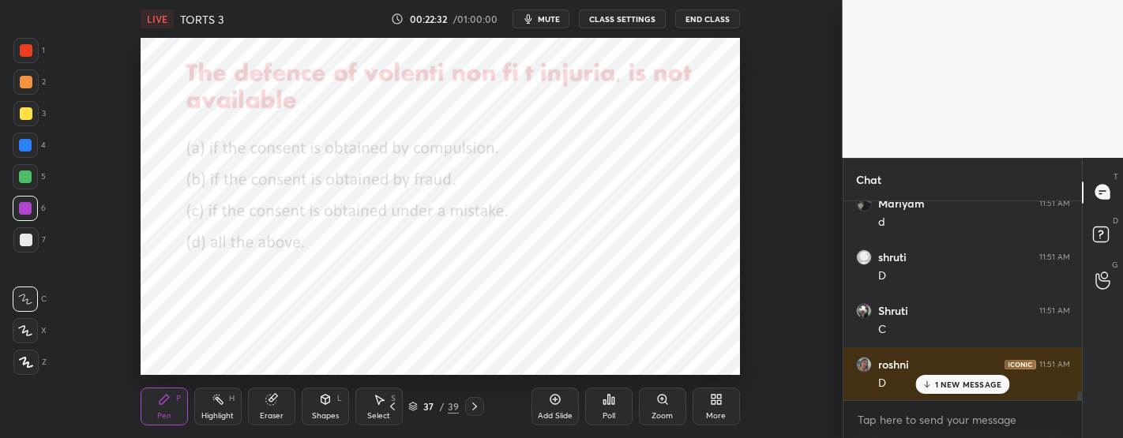
scroll to position [4517, 0]
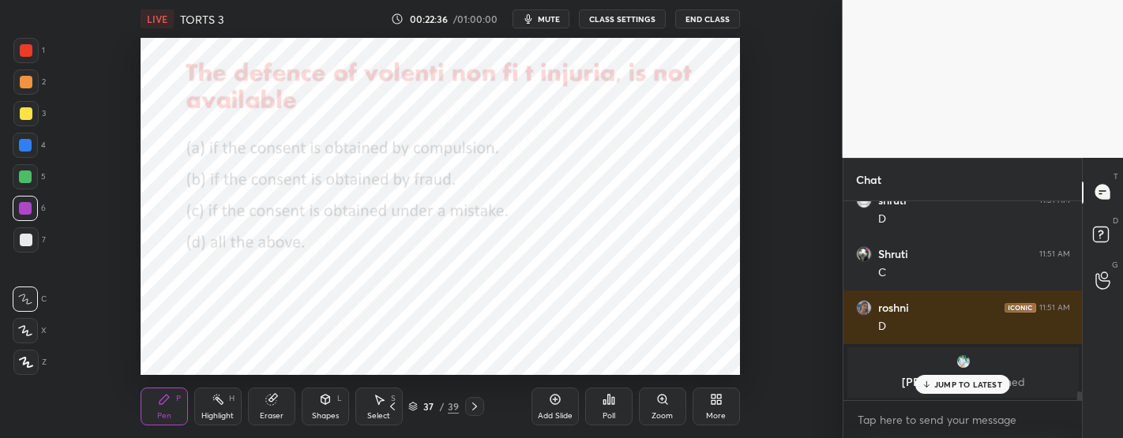
click at [970, 375] on div "JUMP TO LATEST" at bounding box center [963, 384] width 95 height 19
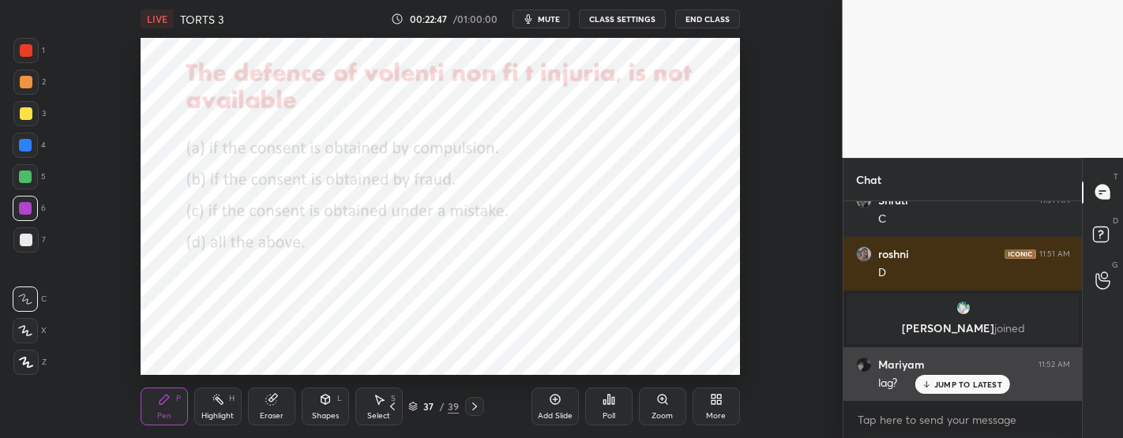
click at [957, 389] on p "JUMP TO LATEST" at bounding box center [969, 384] width 68 height 9
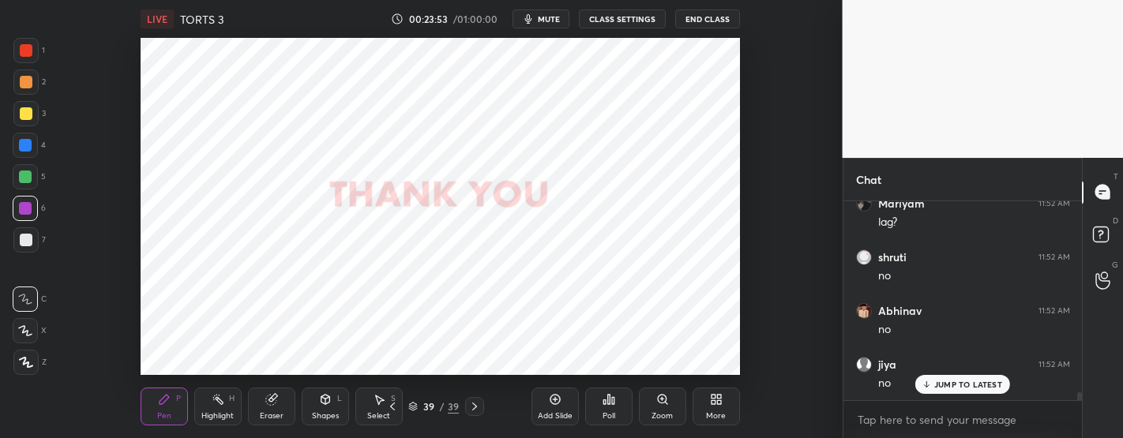
scroll to position [4786, 0]
click at [709, 407] on div "More" at bounding box center [716, 407] width 47 height 38
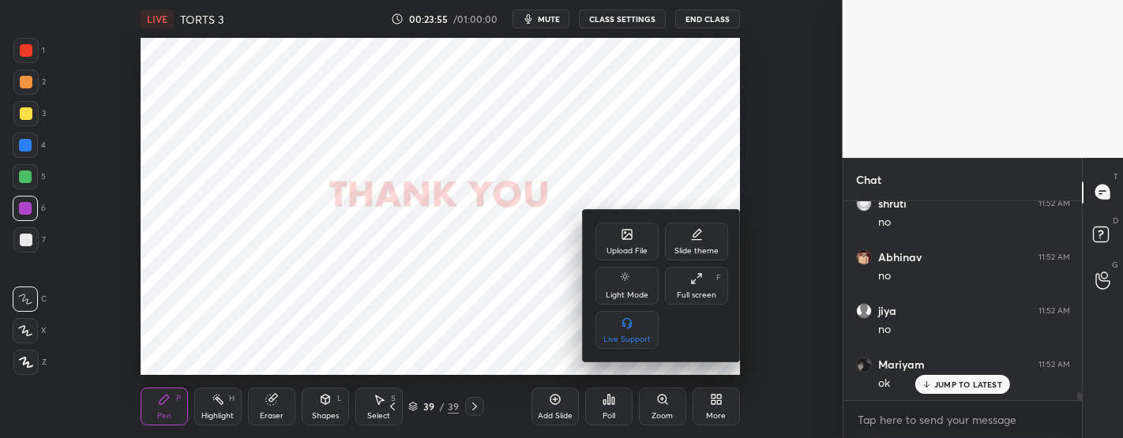
click at [631, 249] on div "Upload File" at bounding box center [627, 251] width 41 height 8
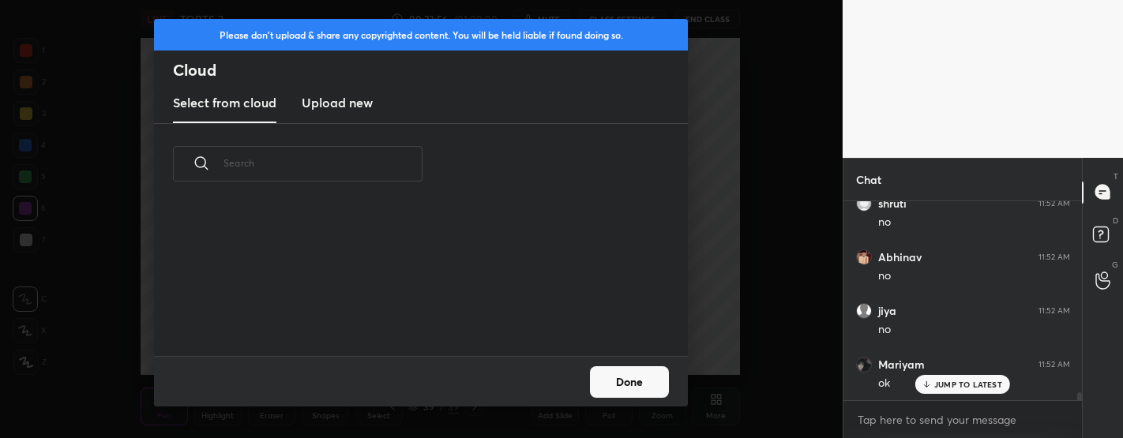
scroll to position [152, 507]
click at [327, 100] on h3 "Upload new" at bounding box center [337, 102] width 71 height 19
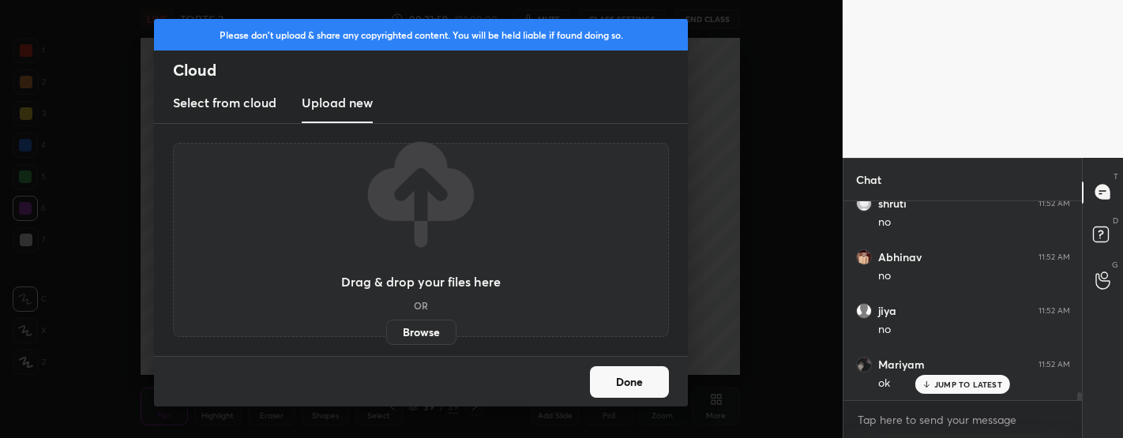
click at [427, 327] on label "Browse" at bounding box center [421, 332] width 70 height 25
click at [386, 327] on input "Browse" at bounding box center [386, 332] width 0 height 25
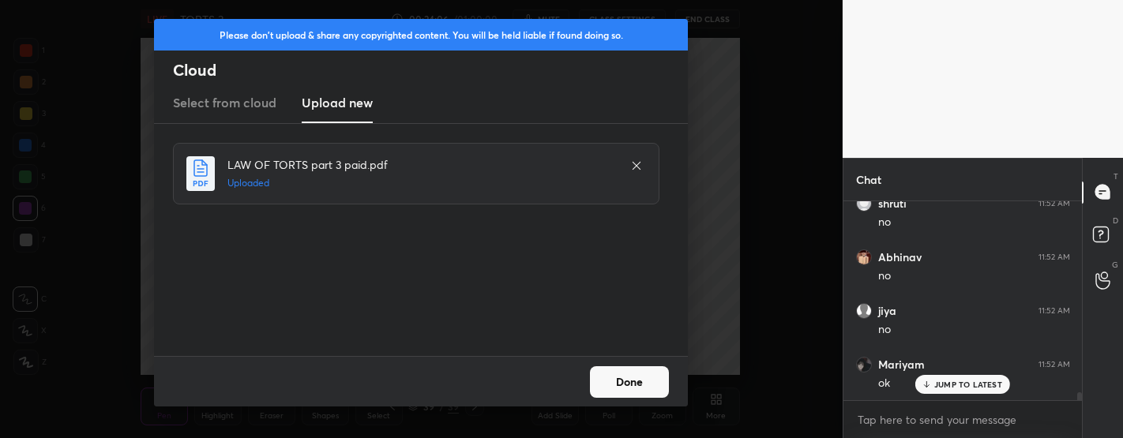
click at [630, 383] on button "Done" at bounding box center [629, 383] width 79 height 32
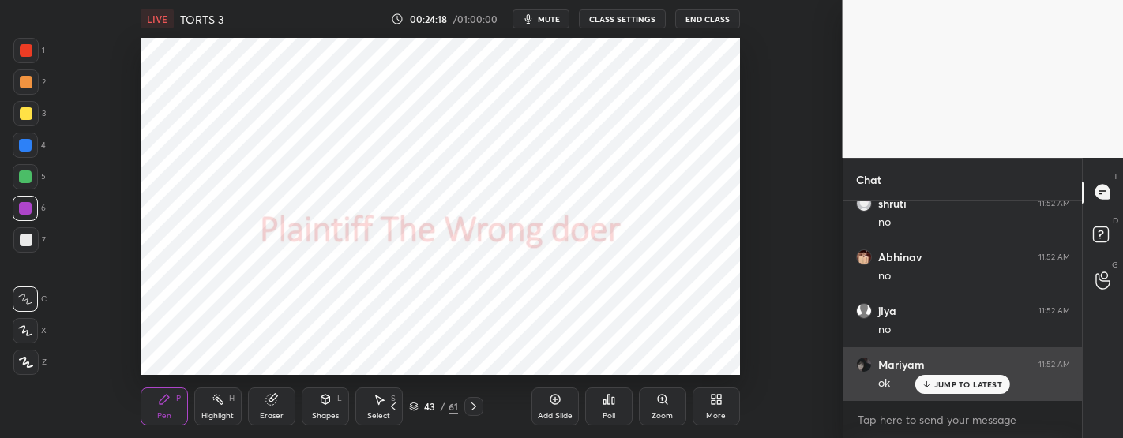
click at [953, 383] on p "JUMP TO LATEST" at bounding box center [969, 384] width 68 height 9
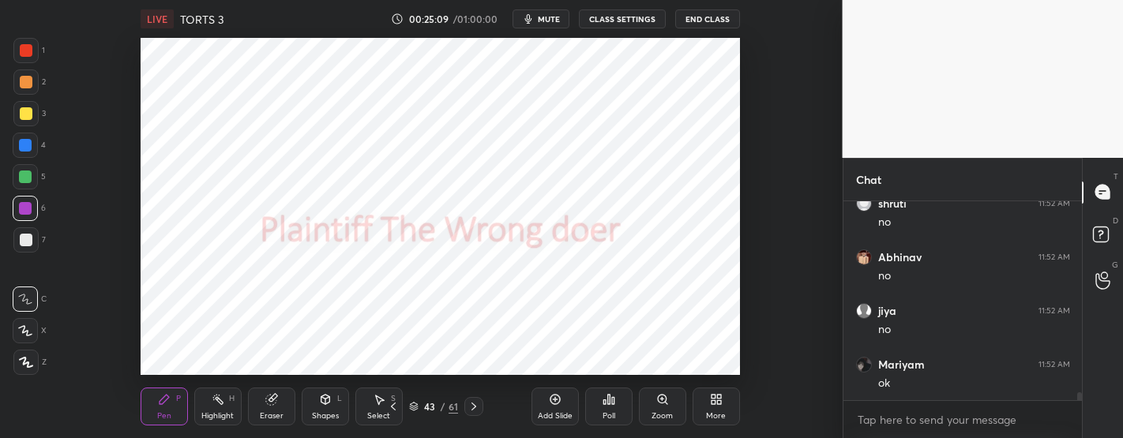
click at [553, 401] on icon at bounding box center [555, 399] width 13 height 13
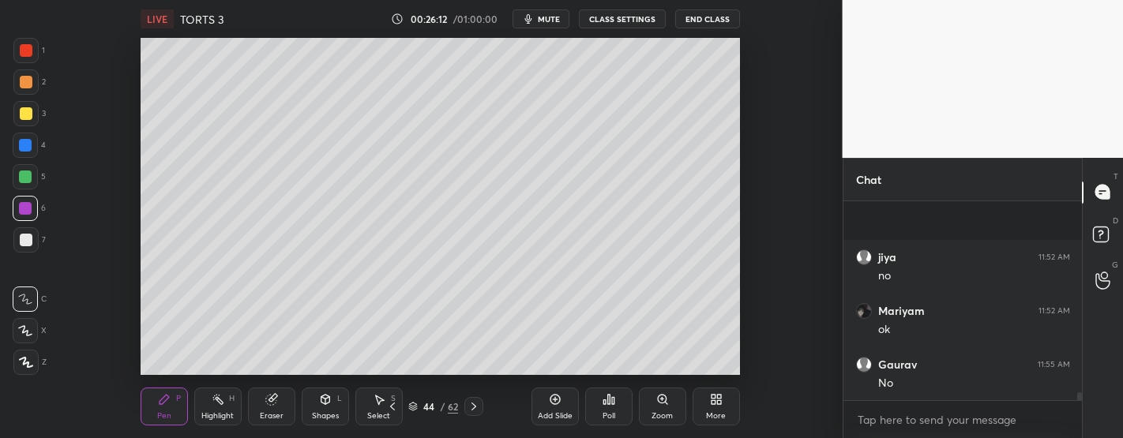
scroll to position [4947, 0]
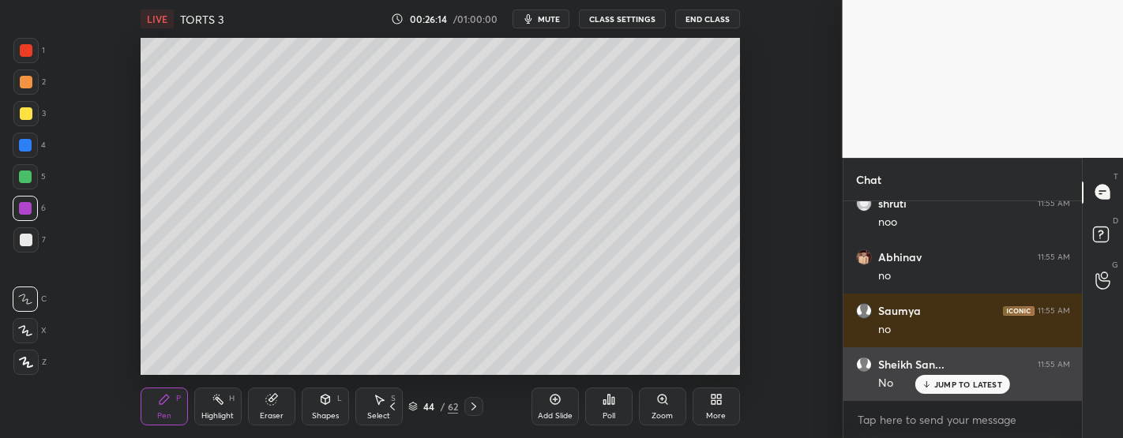
click at [941, 387] on p "JUMP TO LATEST" at bounding box center [969, 384] width 68 height 9
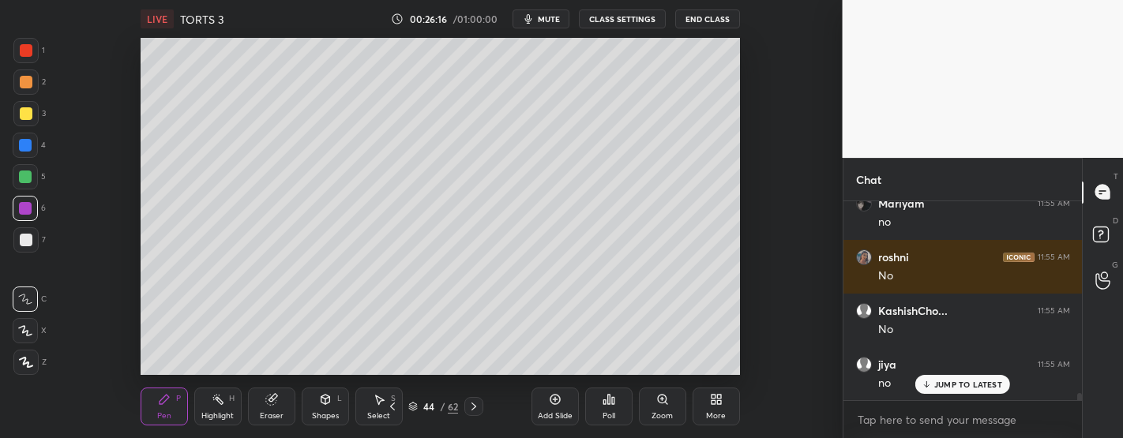
scroll to position [5323, 0]
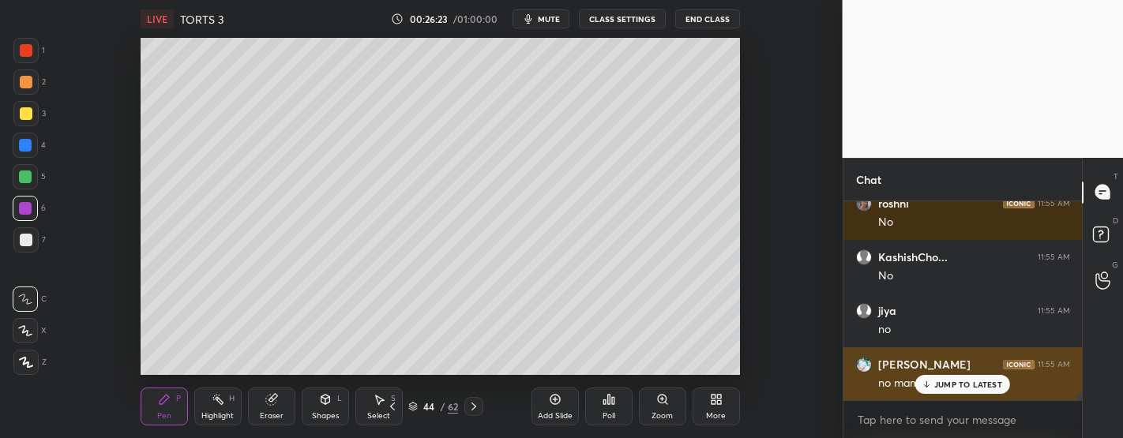
click at [960, 389] on p "JUMP TO LATEST" at bounding box center [969, 384] width 68 height 9
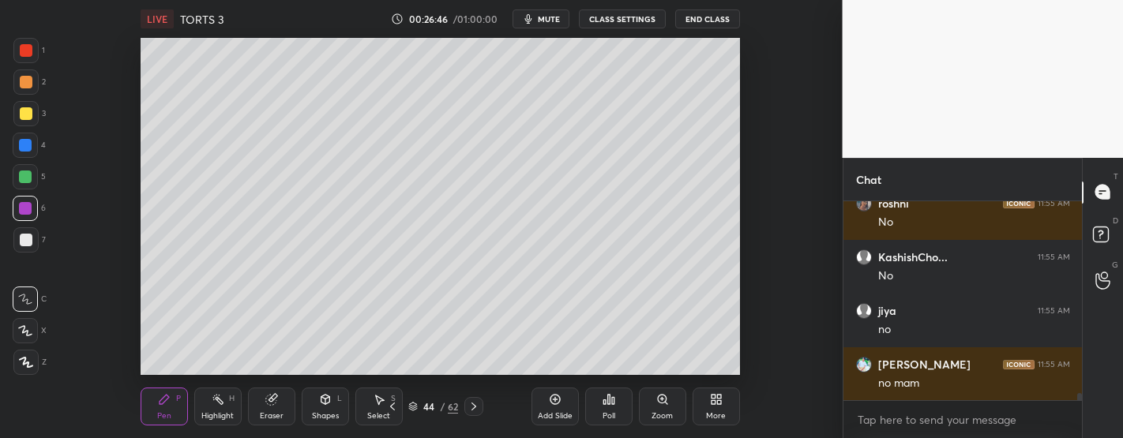
click at [550, 401] on icon at bounding box center [555, 400] width 10 height 10
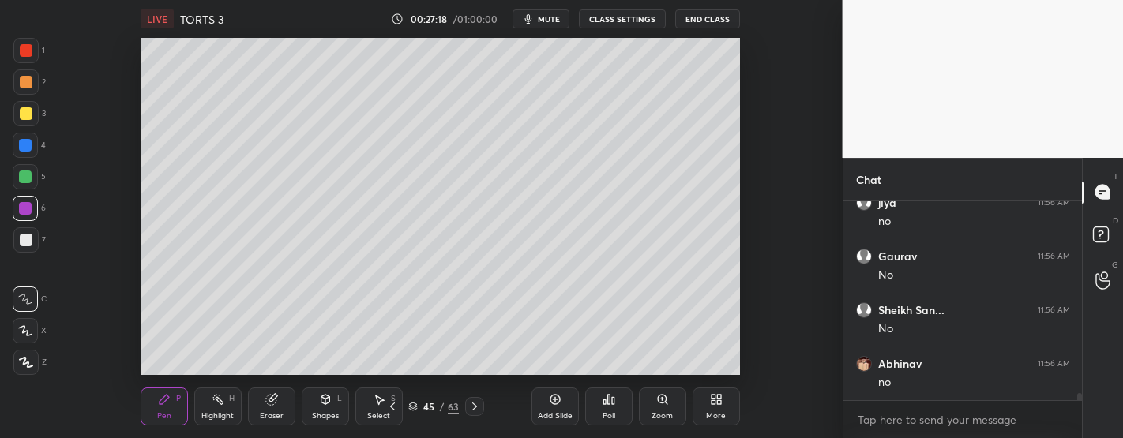
scroll to position [5753, 0]
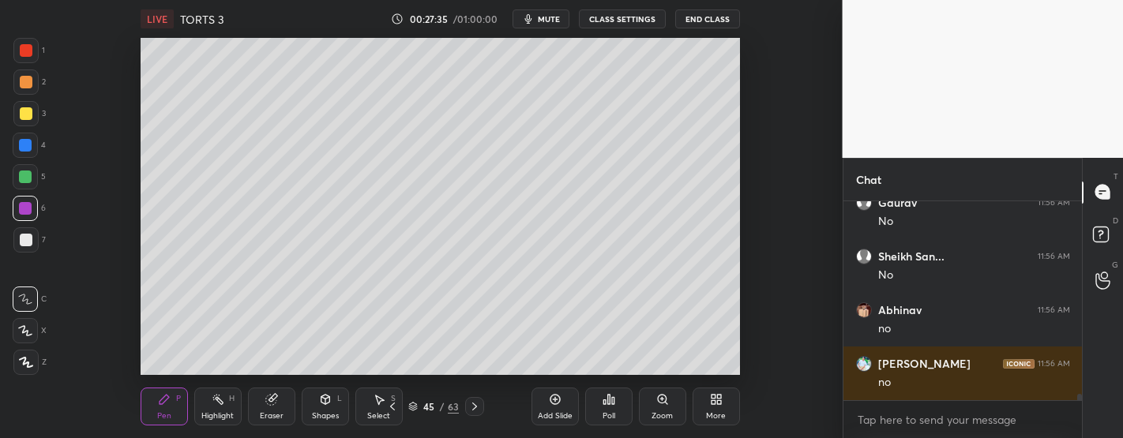
click at [562, 414] on div "Add Slide" at bounding box center [555, 416] width 35 height 8
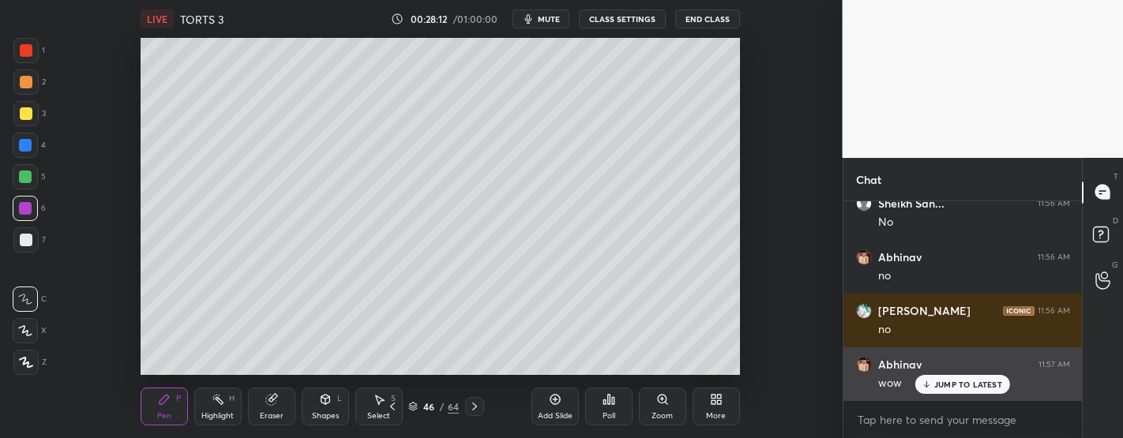
click at [963, 386] on p "JUMP TO LATEST" at bounding box center [969, 384] width 68 height 9
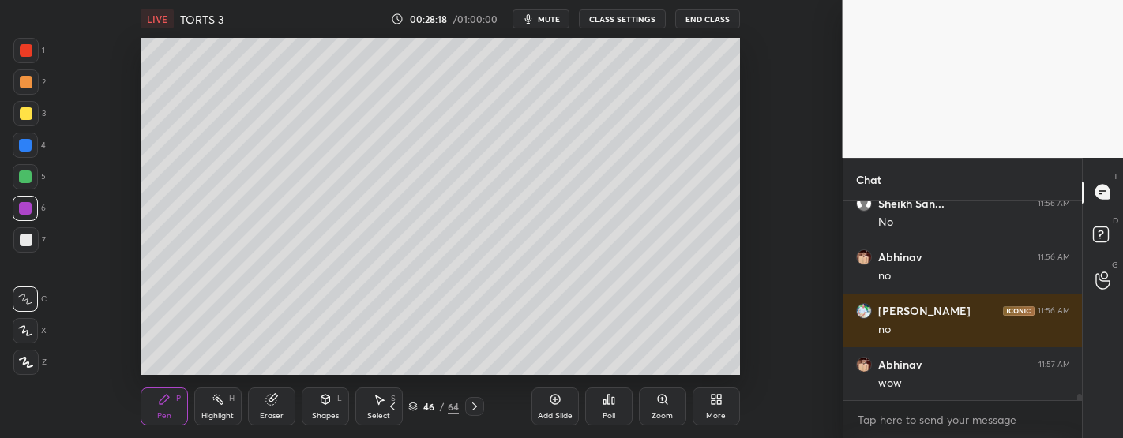
click at [566, 409] on div "Add Slide" at bounding box center [555, 407] width 47 height 38
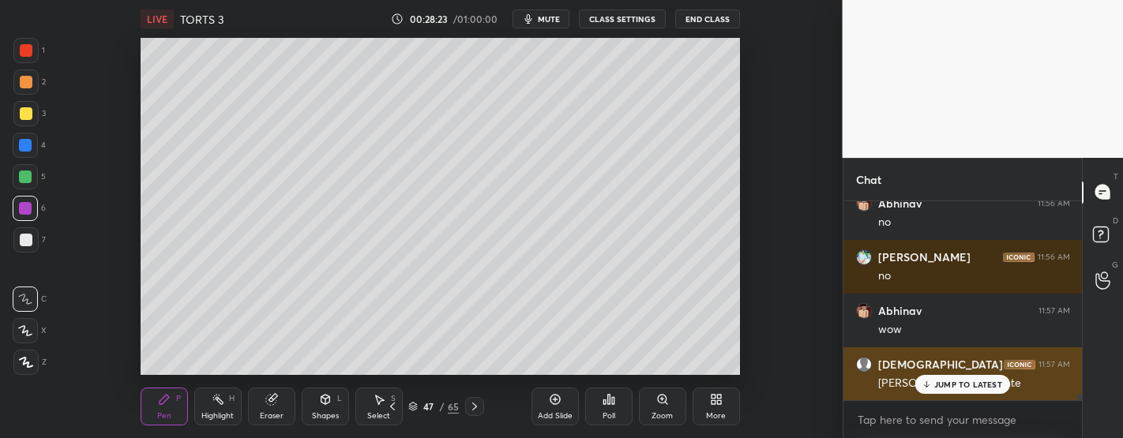
click at [960, 385] on p "JUMP TO LATEST" at bounding box center [969, 384] width 68 height 9
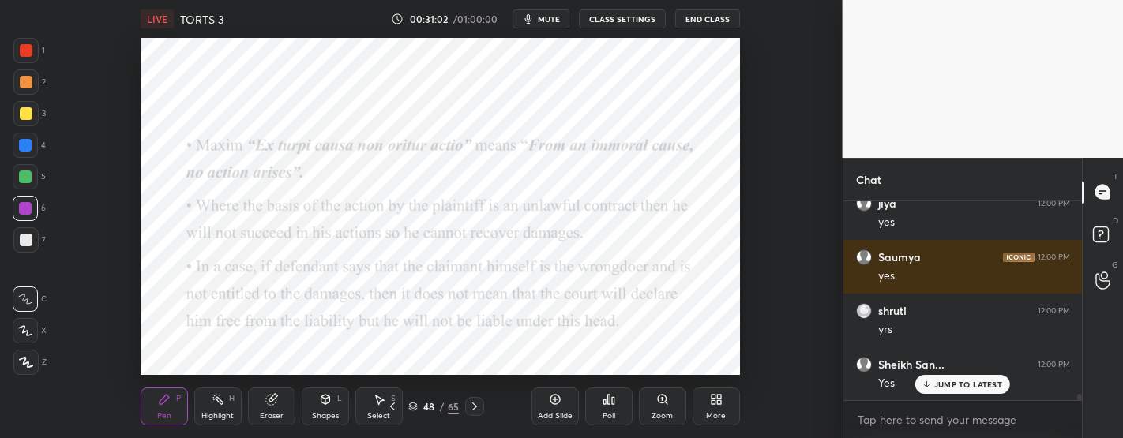
scroll to position [6397, 0]
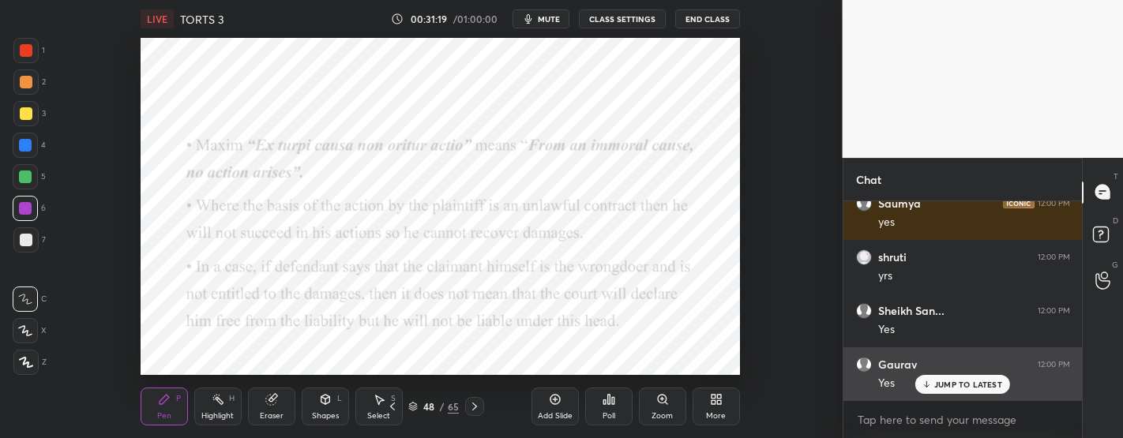
click at [952, 392] on div "JUMP TO LATEST" at bounding box center [963, 384] width 95 height 19
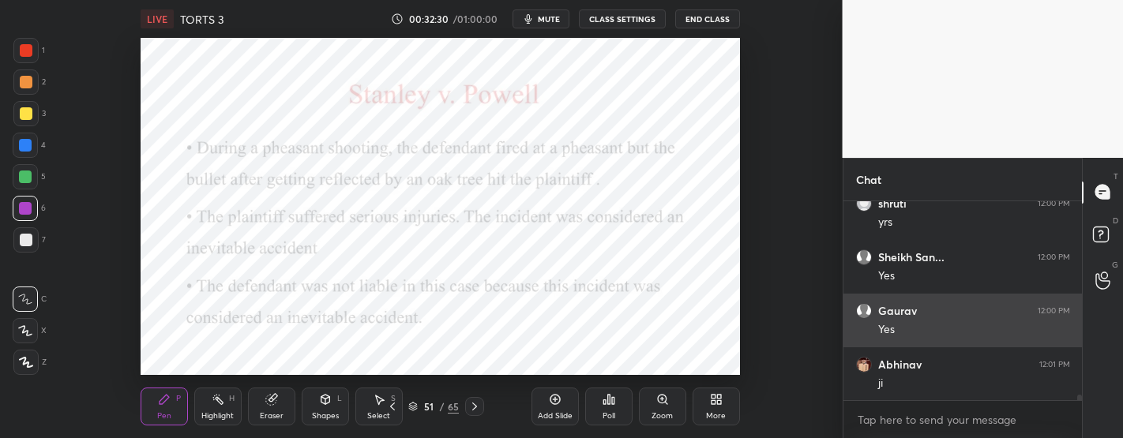
scroll to position [6506, 0]
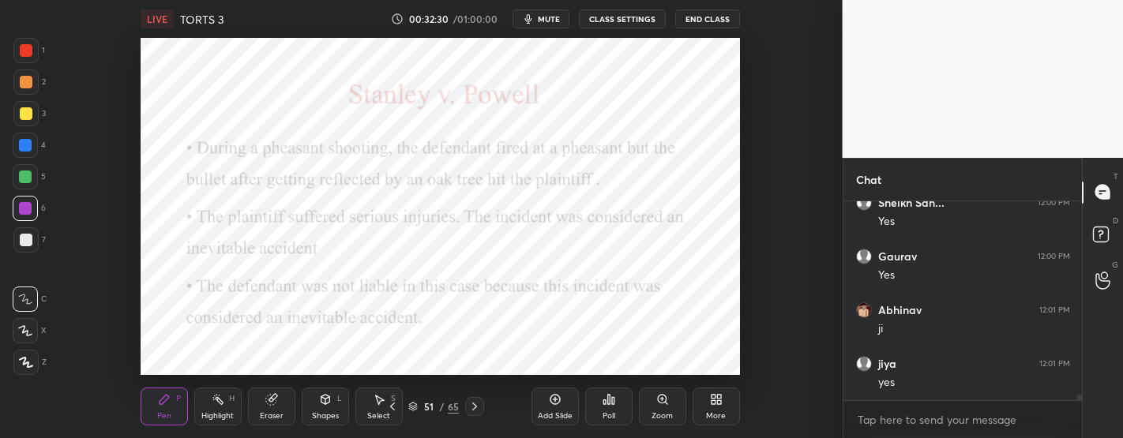
click at [564, 414] on div "Add Slide" at bounding box center [555, 416] width 35 height 8
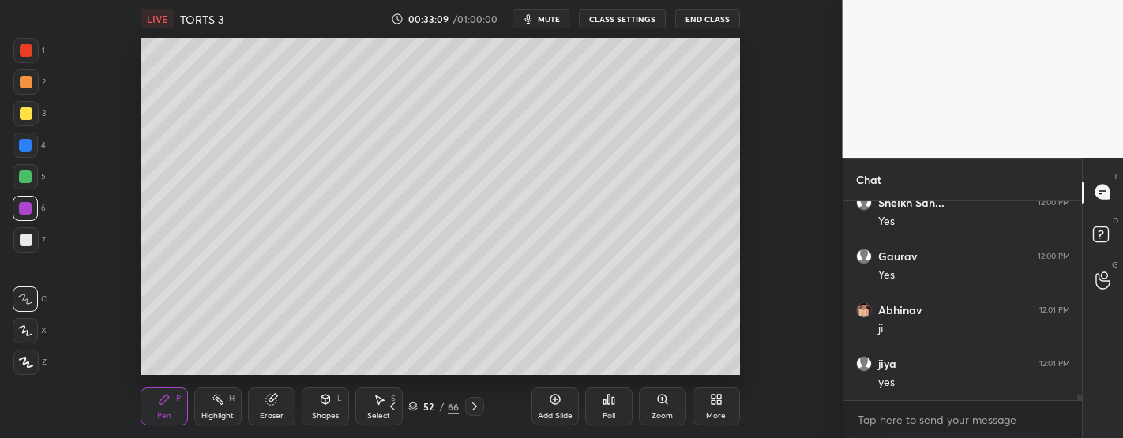
click at [29, 243] on div at bounding box center [26, 240] width 13 height 13
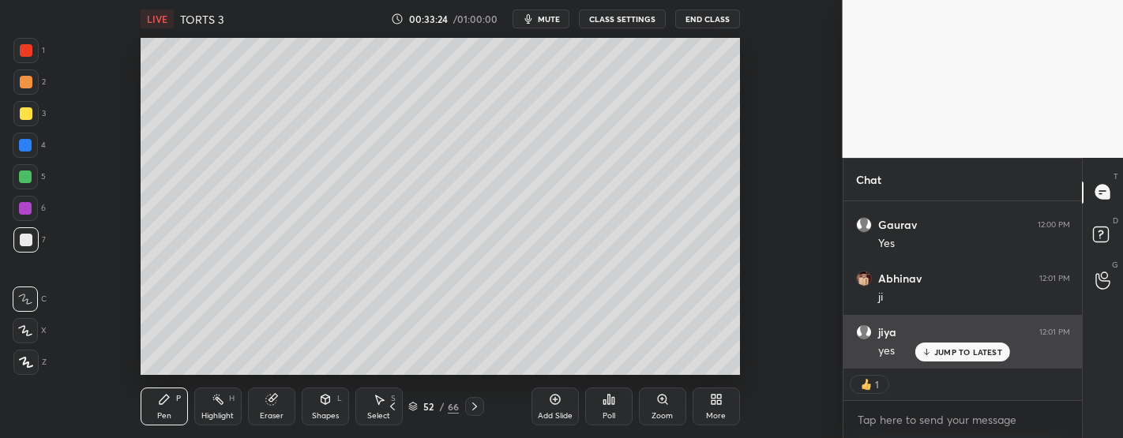
click at [975, 355] on p "JUMP TO LATEST" at bounding box center [969, 352] width 68 height 9
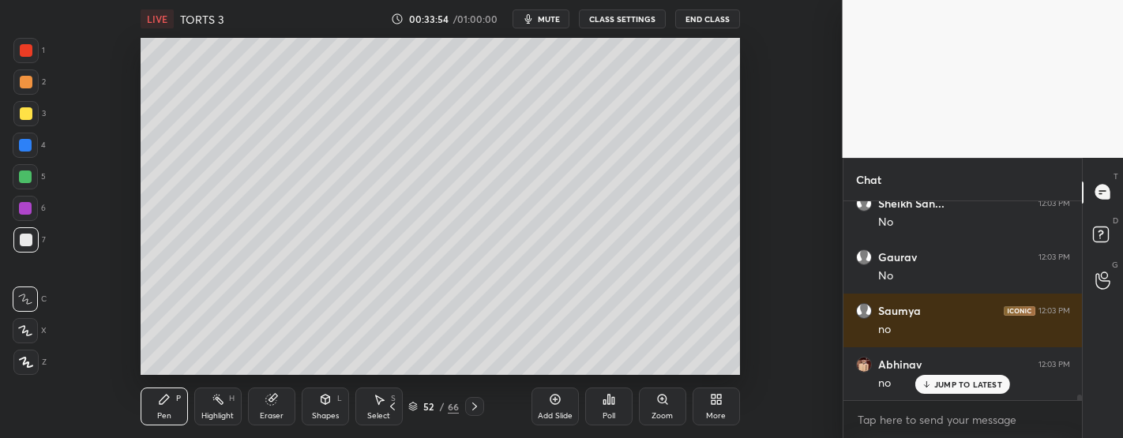
scroll to position [6935, 0]
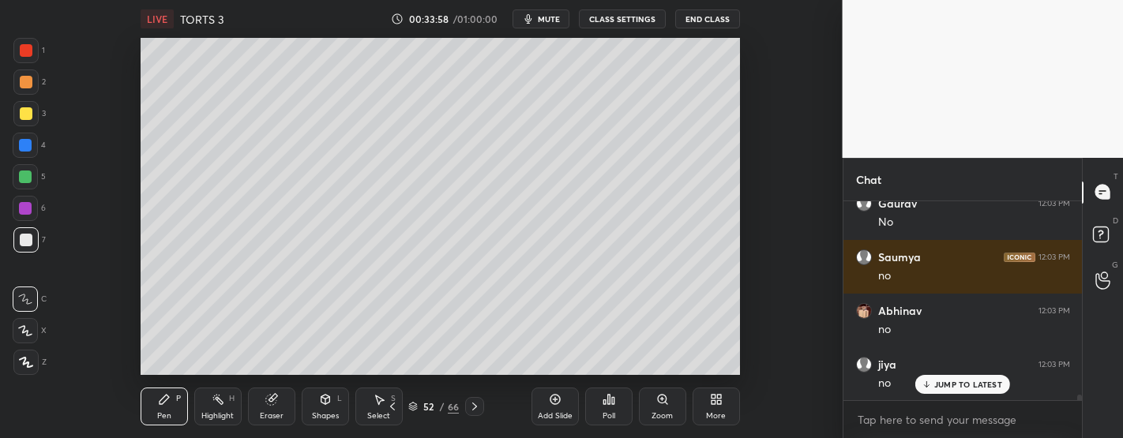
click at [627, 363] on div "Poll" at bounding box center [608, 407] width 47 height 88
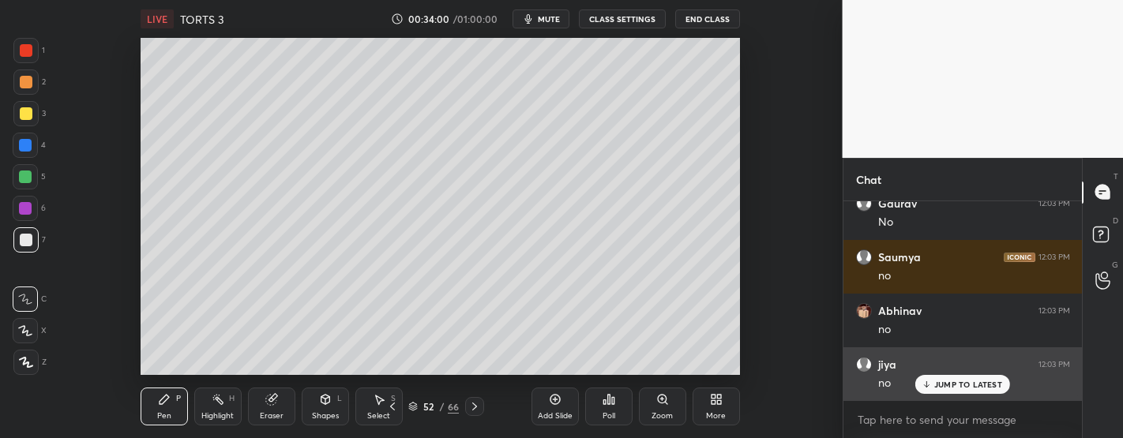
click at [962, 392] on div "JUMP TO LATEST" at bounding box center [963, 384] width 95 height 19
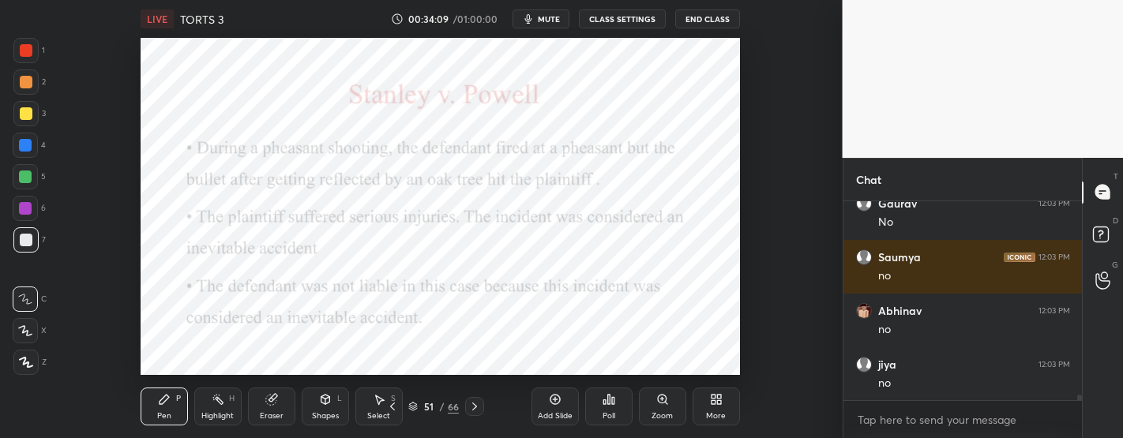
click at [32, 201] on div at bounding box center [25, 208] width 25 height 25
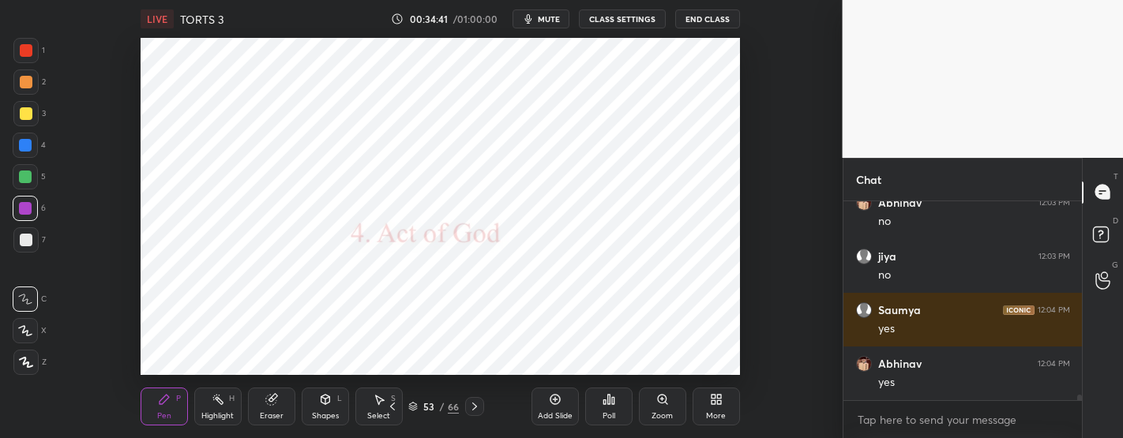
scroll to position [7149, 0]
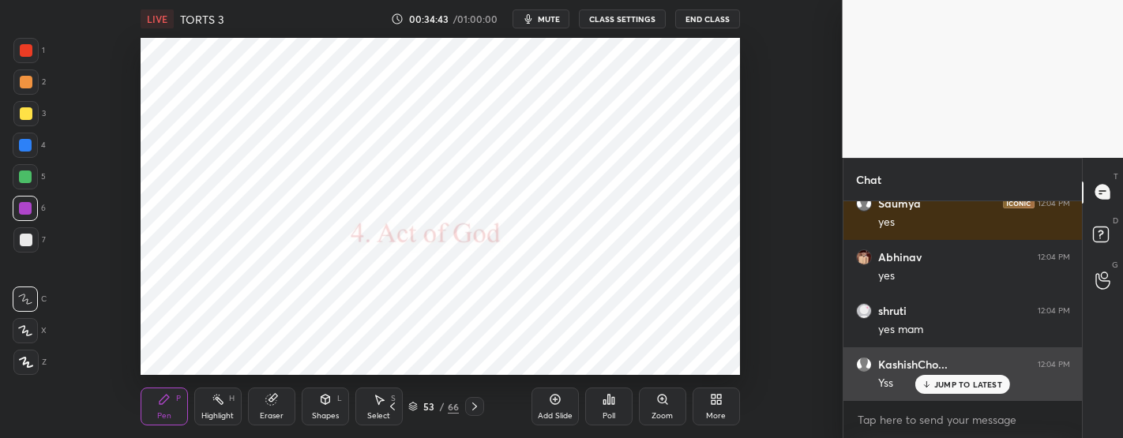
click at [955, 380] on p "JUMP TO LATEST" at bounding box center [969, 384] width 68 height 9
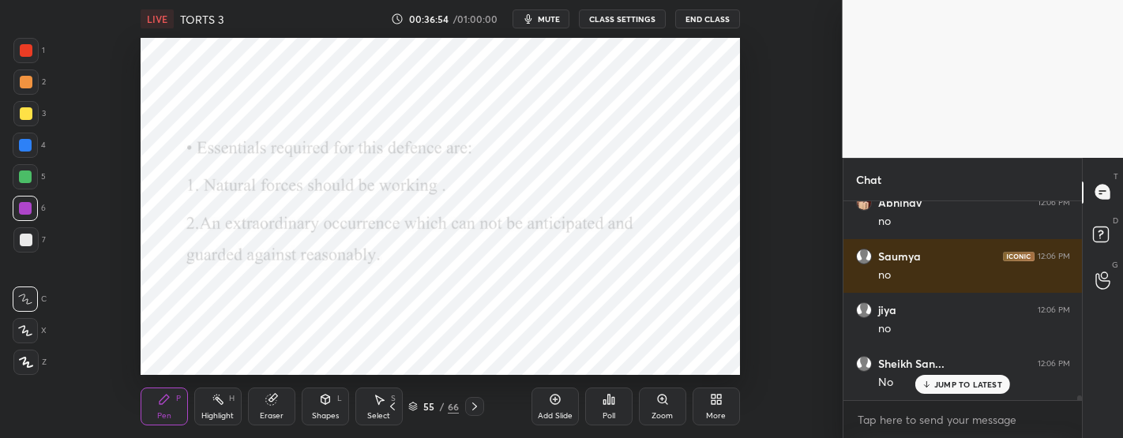
scroll to position [7703, 0]
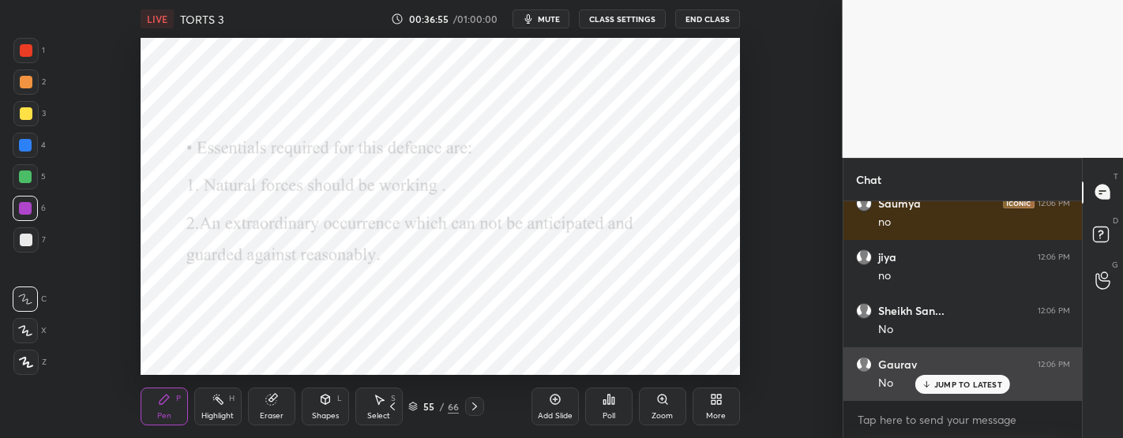
click at [943, 380] on p "JUMP TO LATEST" at bounding box center [969, 384] width 68 height 9
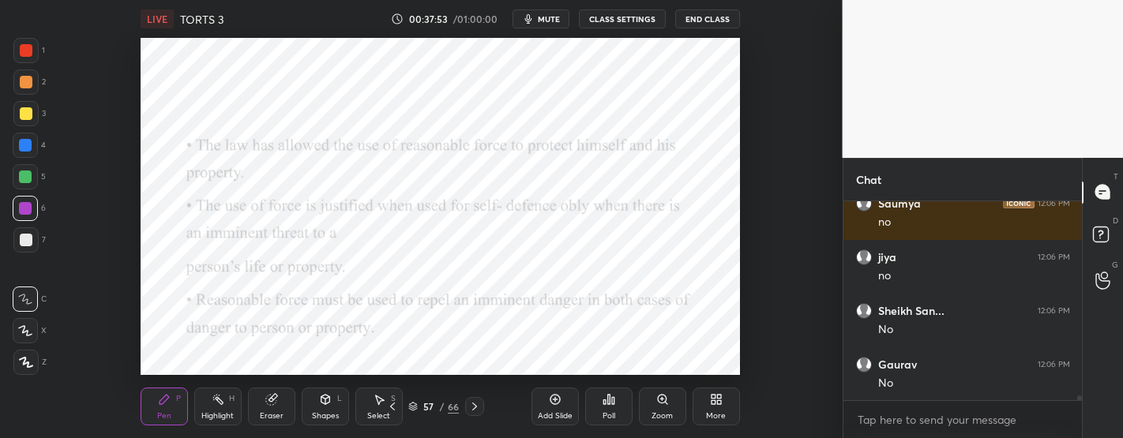
click at [553, 399] on icon at bounding box center [554, 399] width 5 height 5
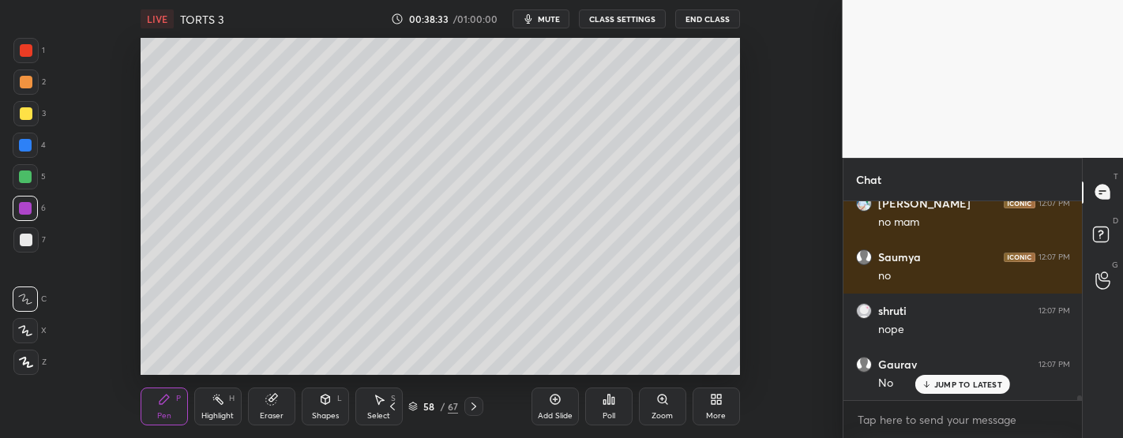
scroll to position [8293, 0]
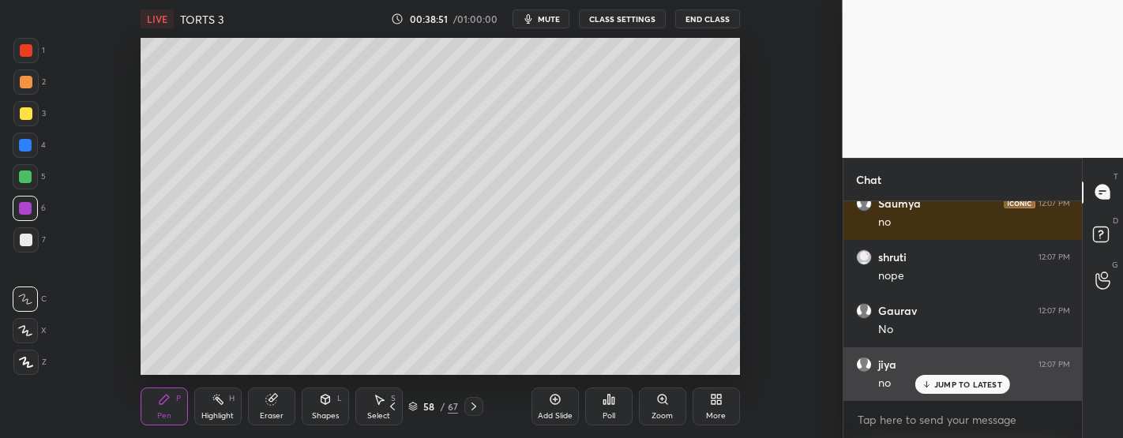
click at [975, 387] on p "JUMP TO LATEST" at bounding box center [969, 384] width 68 height 9
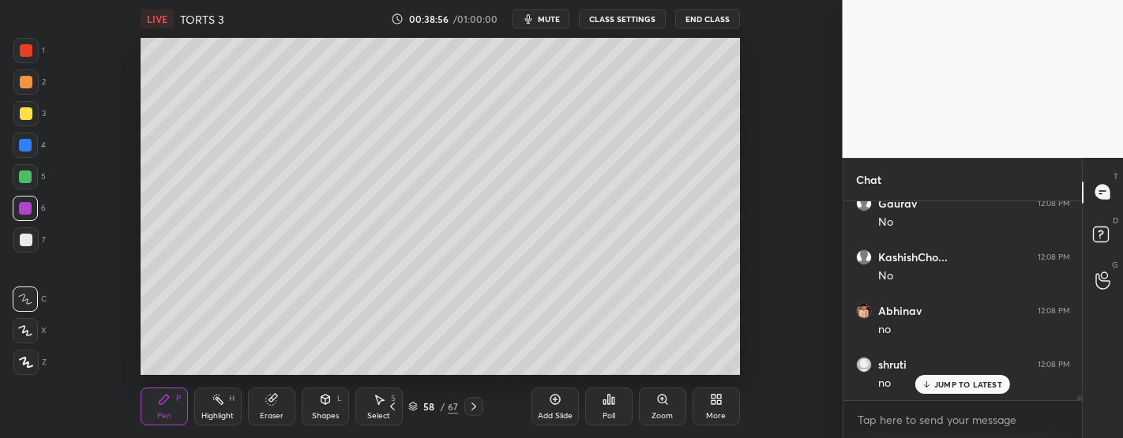
scroll to position [8724, 0]
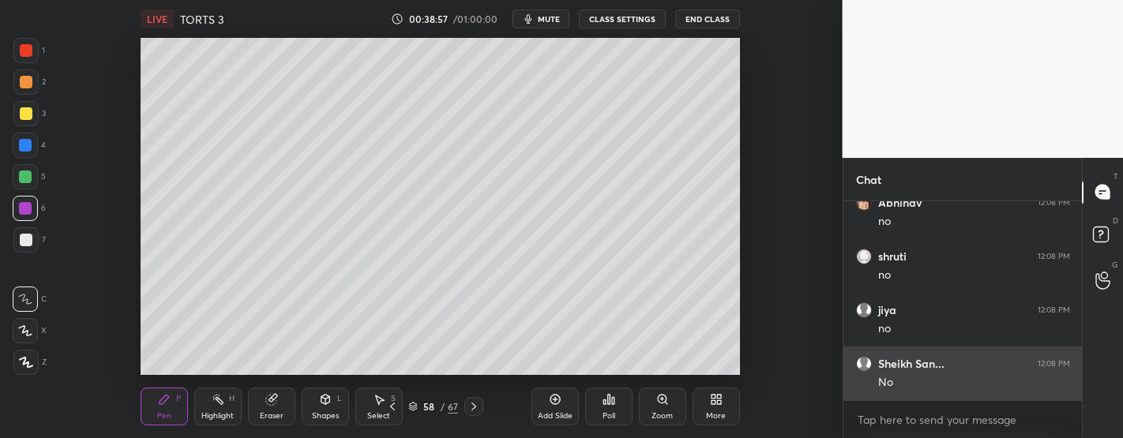
click at [944, 385] on div "No" at bounding box center [975, 383] width 192 height 16
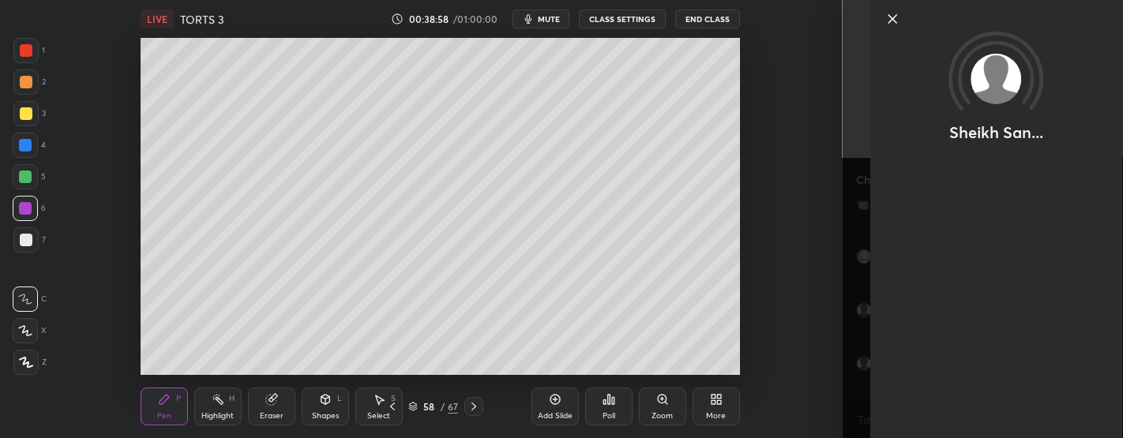
click at [887, 15] on icon at bounding box center [892, 18] width 19 height 19
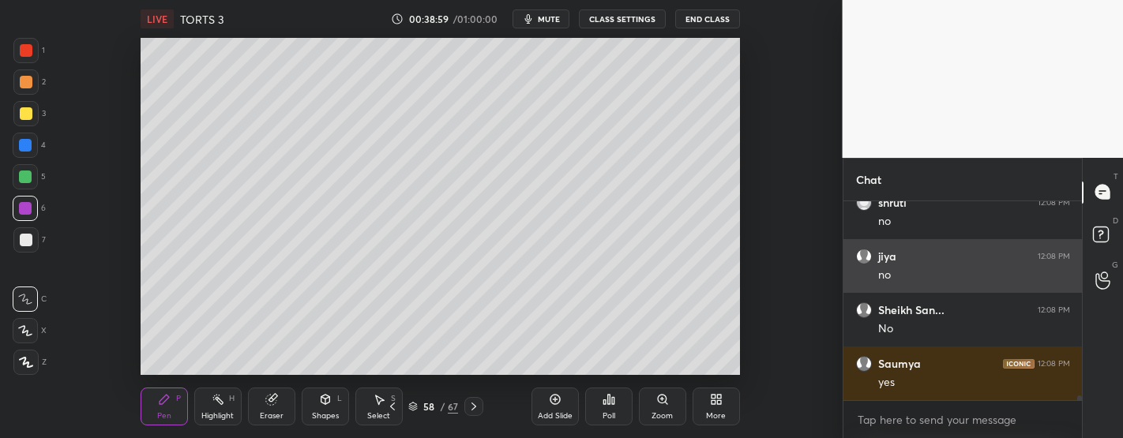
click at [931, 310] on h6 "Sheikh San..." at bounding box center [912, 310] width 66 height 14
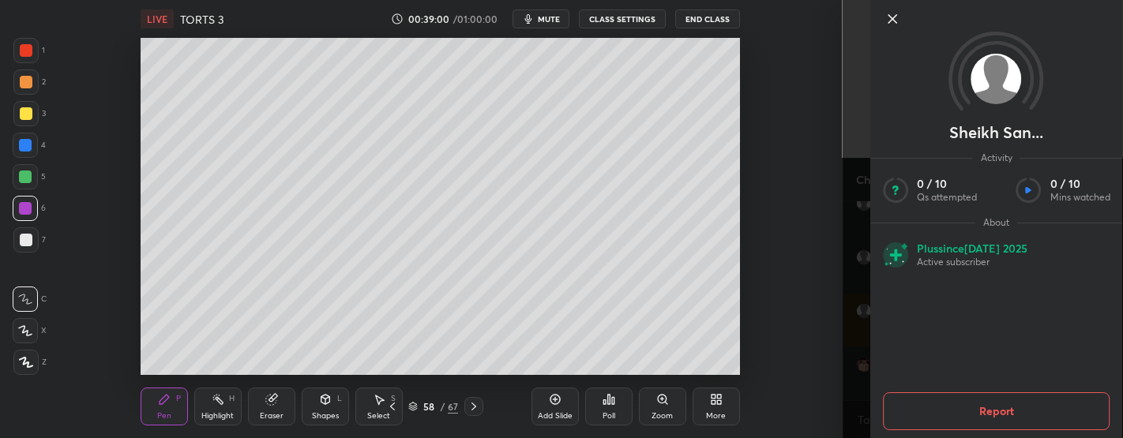
scroll to position [8884, 0]
click at [891, 21] on icon at bounding box center [892, 18] width 19 height 19
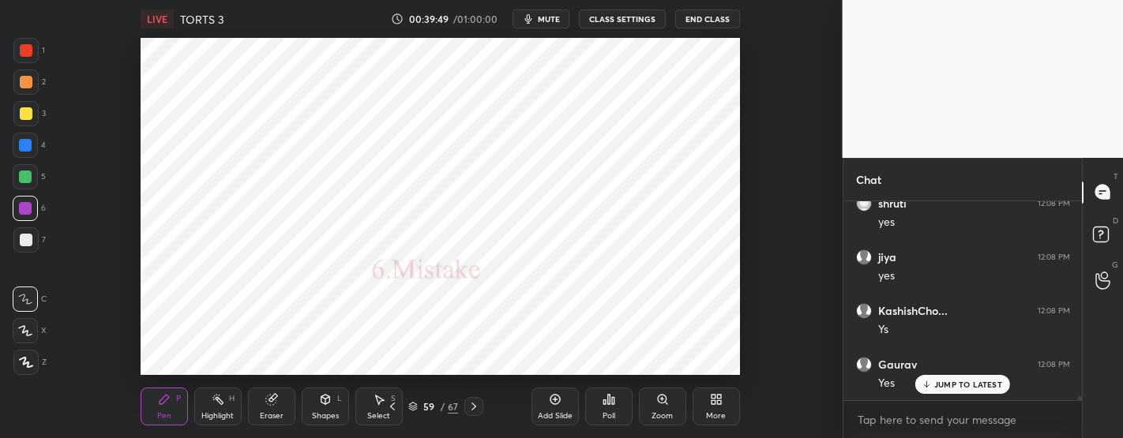
scroll to position [9099, 0]
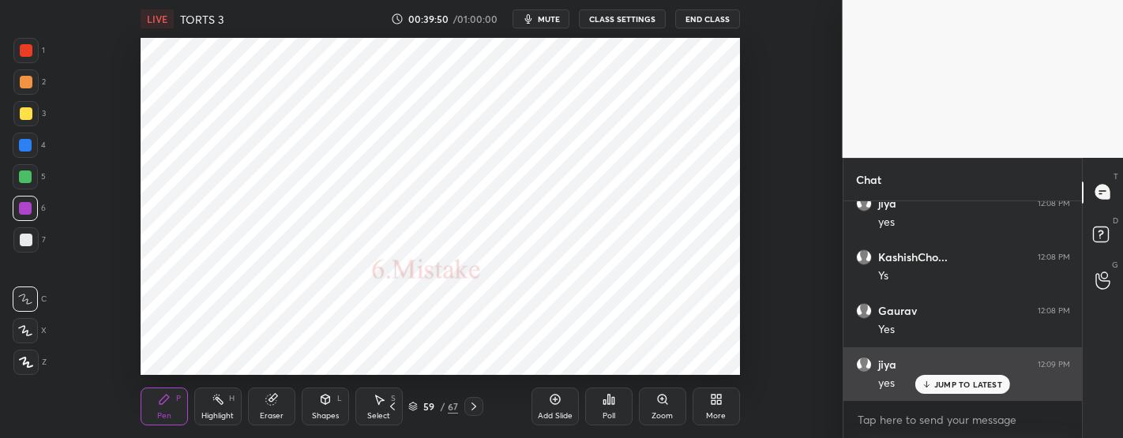
click at [970, 382] on p "JUMP TO LATEST" at bounding box center [969, 384] width 68 height 9
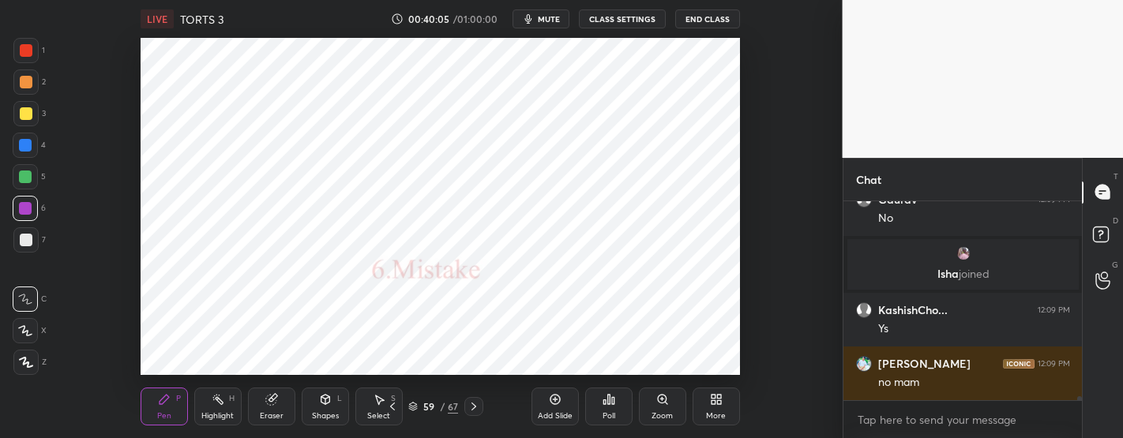
scroll to position [9425, 0]
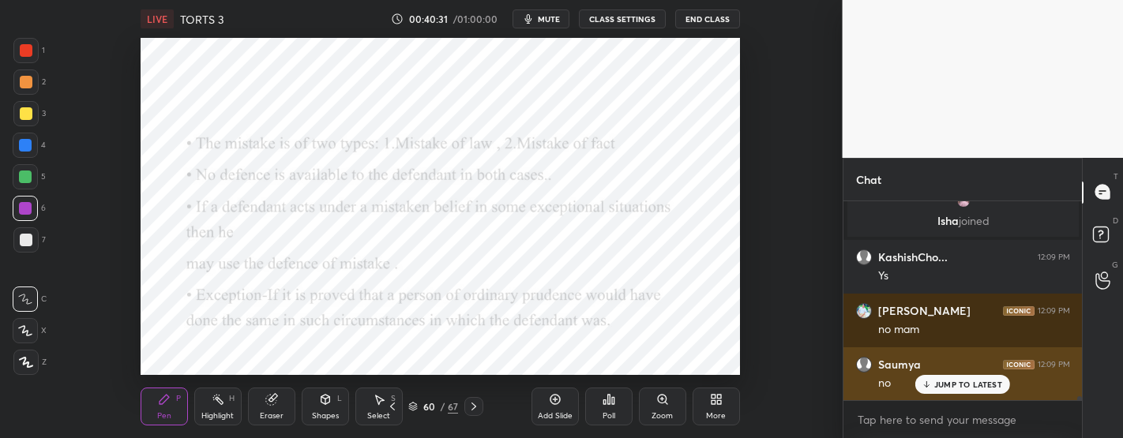
click at [968, 386] on p "JUMP TO LATEST" at bounding box center [969, 384] width 68 height 9
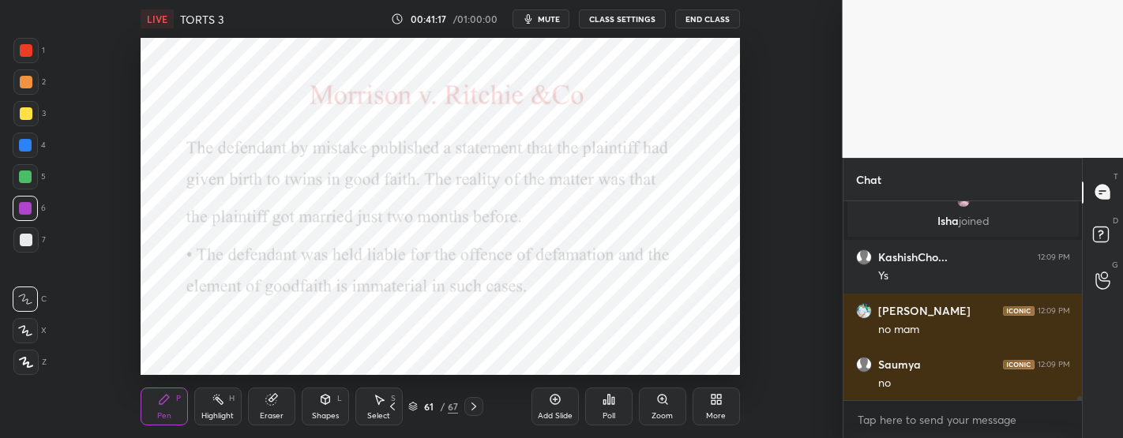
click at [556, 393] on div "Add Slide" at bounding box center [555, 407] width 47 height 38
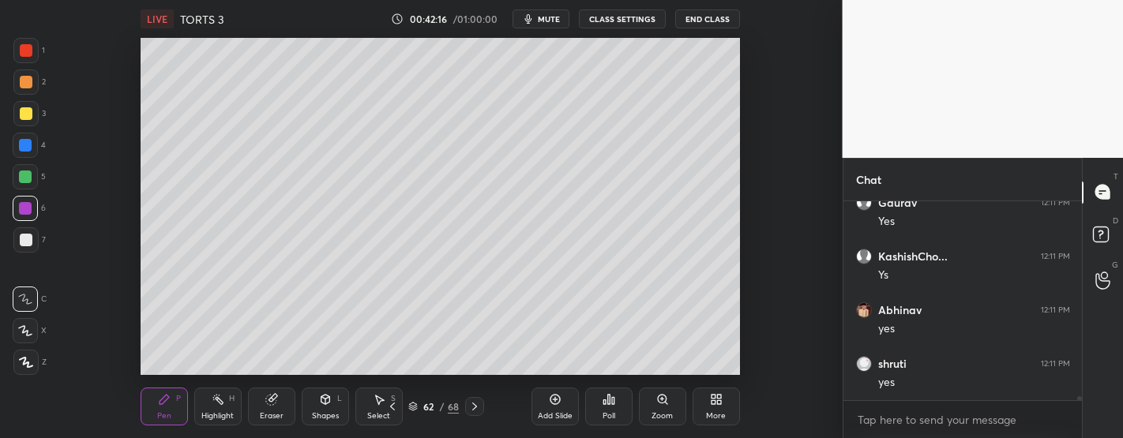
scroll to position [9694, 0]
click at [29, 239] on div at bounding box center [26, 240] width 13 height 13
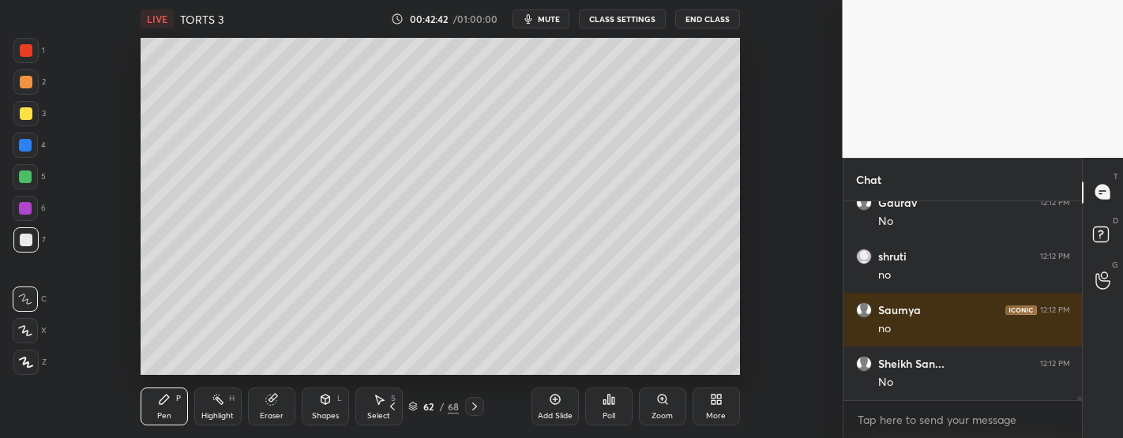
scroll to position [9978, 0]
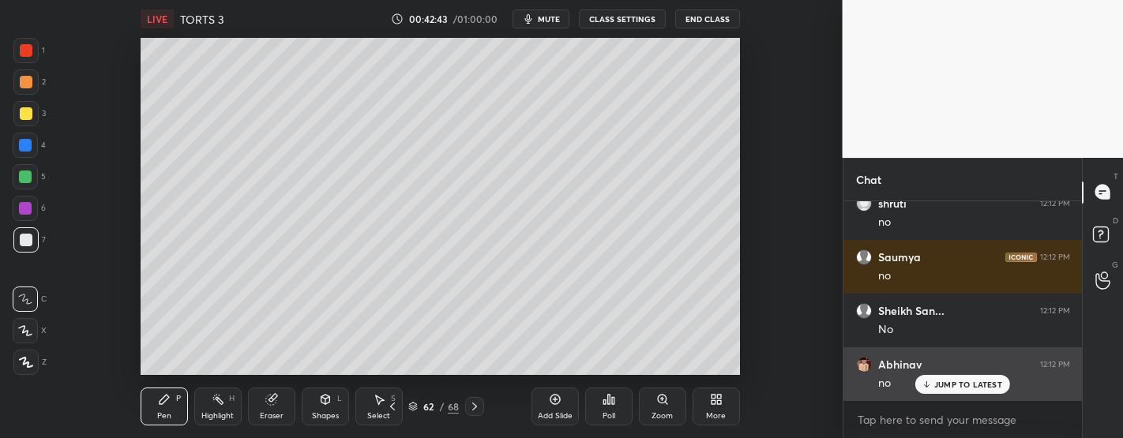
click at [977, 387] on p "JUMP TO LATEST" at bounding box center [969, 384] width 68 height 9
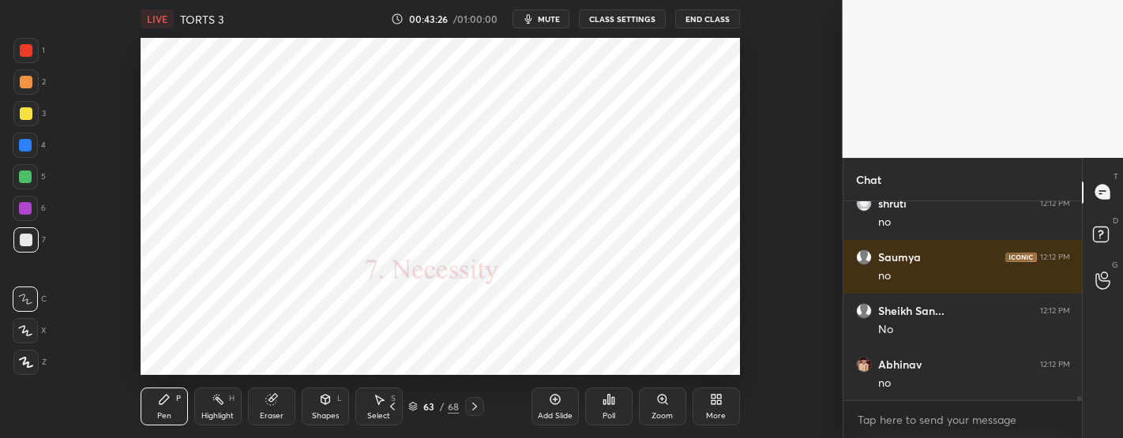
click at [24, 213] on div at bounding box center [25, 208] width 13 height 13
click at [561, 395] on icon at bounding box center [555, 399] width 13 height 13
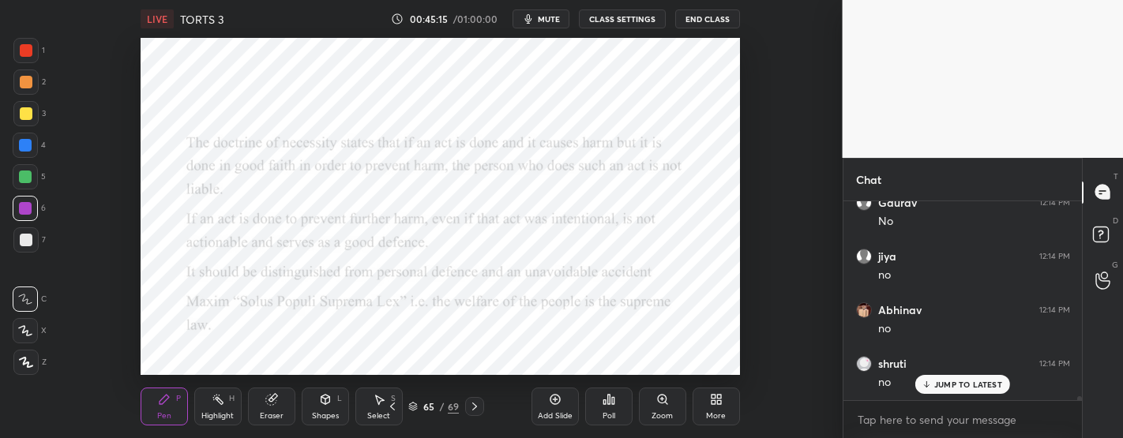
scroll to position [10247, 0]
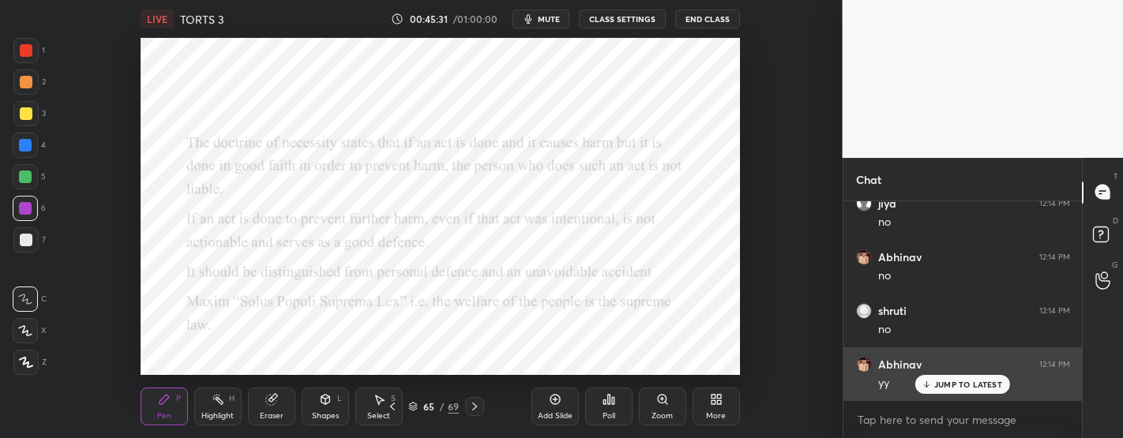
click at [958, 386] on p "JUMP TO LATEST" at bounding box center [969, 384] width 68 height 9
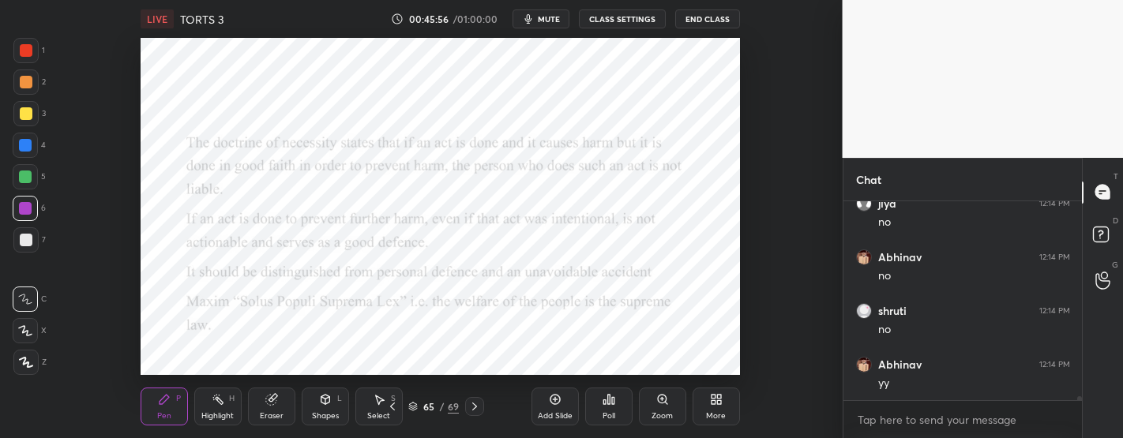
click at [563, 397] on div "Add Slide" at bounding box center [555, 407] width 47 height 38
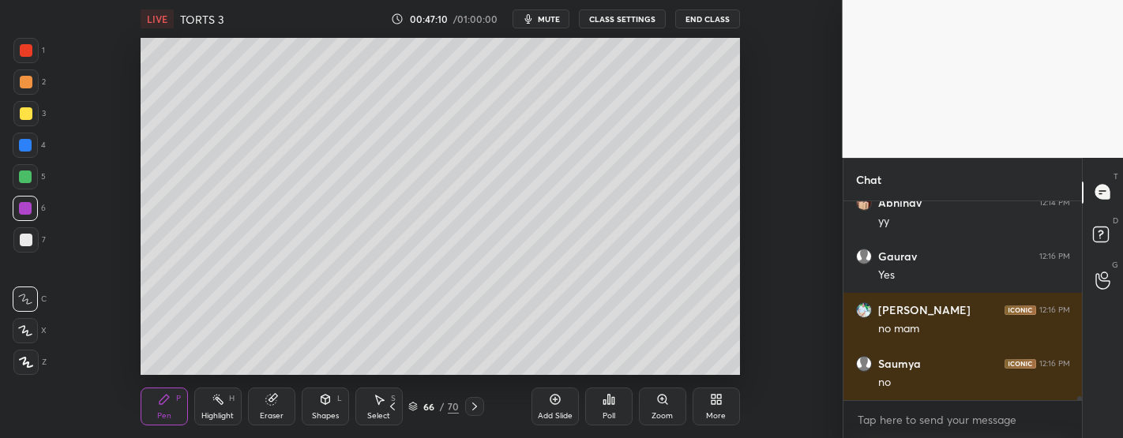
scroll to position [10462, 0]
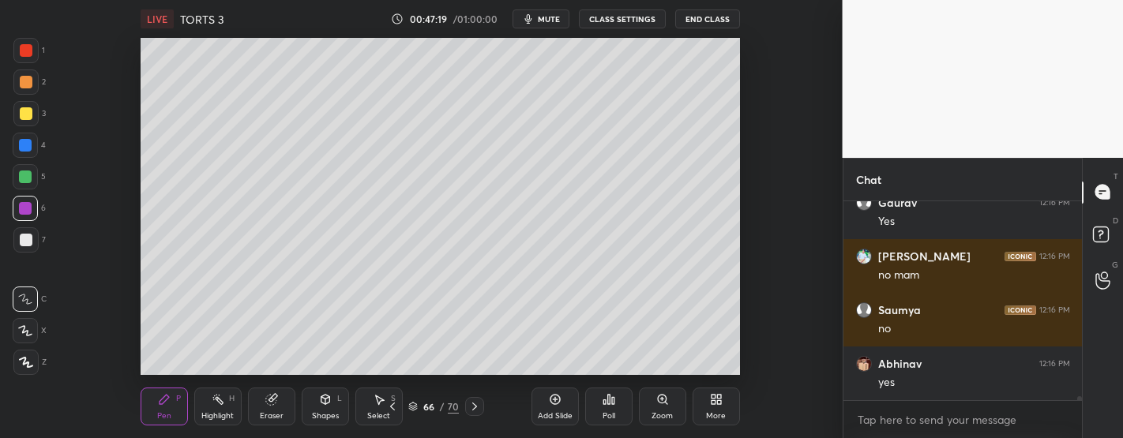
click at [27, 243] on div at bounding box center [26, 240] width 13 height 13
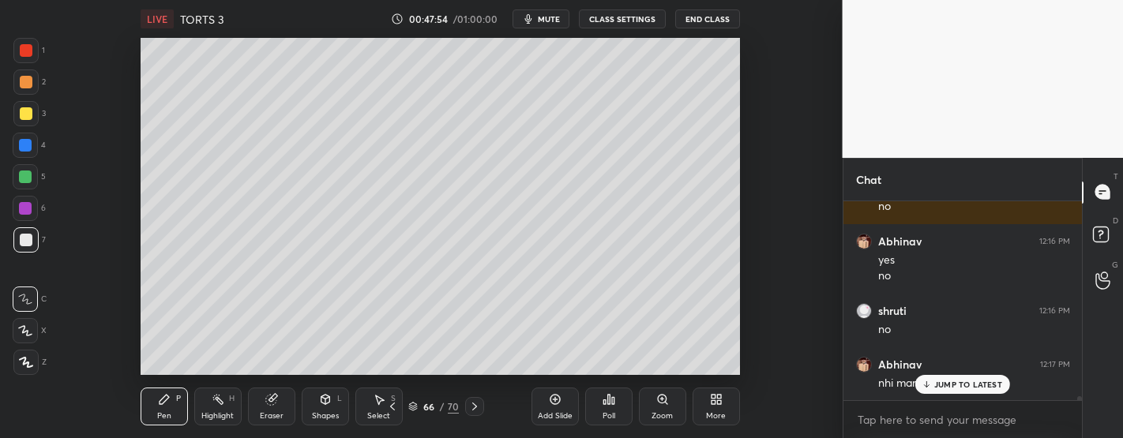
scroll to position [10638, 0]
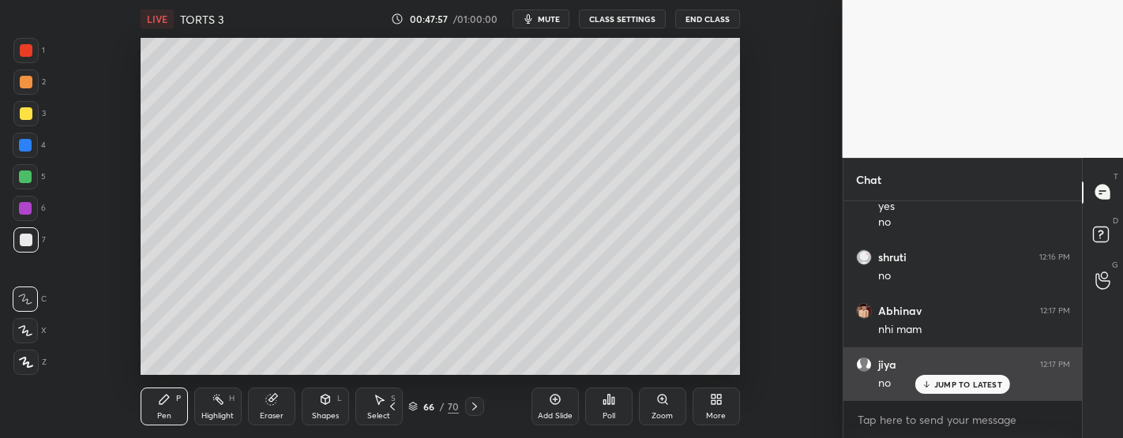
click at [959, 384] on p "JUMP TO LATEST" at bounding box center [969, 384] width 68 height 9
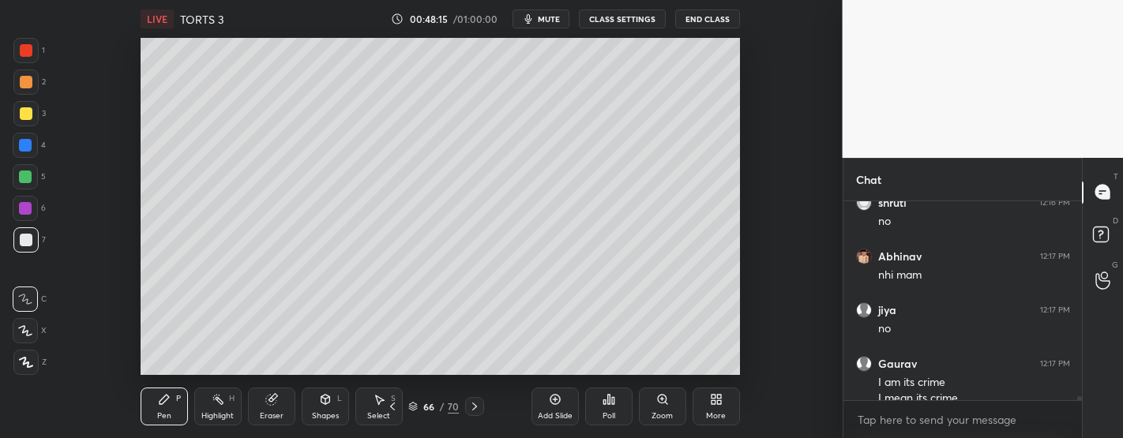
scroll to position [10709, 0]
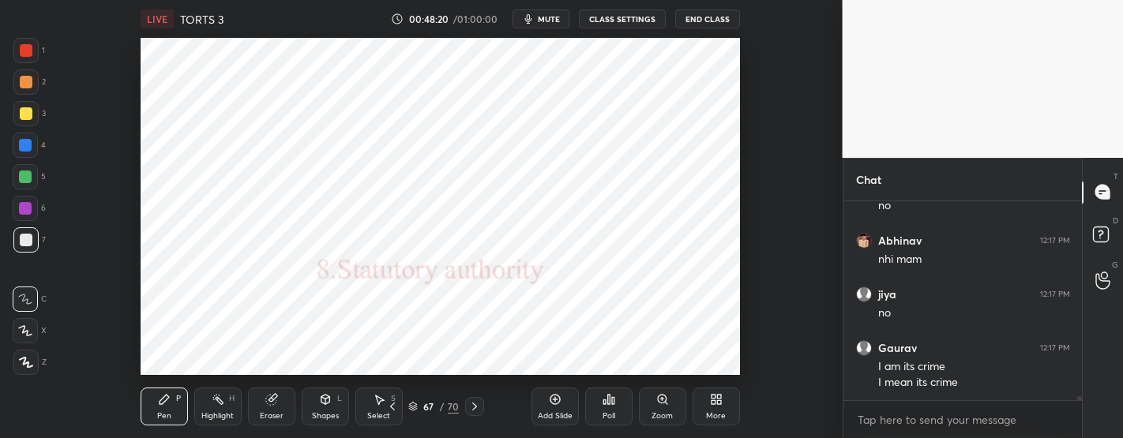
click at [29, 211] on div at bounding box center [25, 208] width 13 height 13
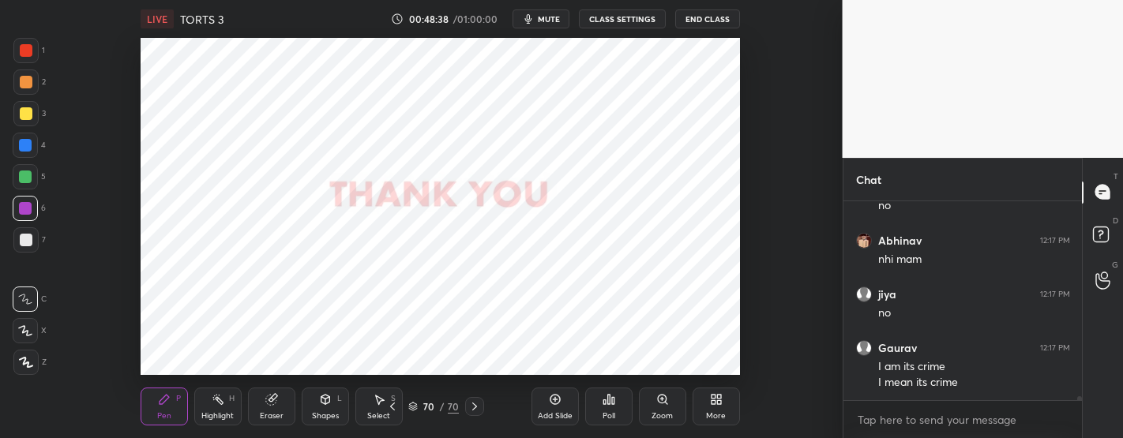
click at [562, 392] on div "Add Slide" at bounding box center [555, 407] width 47 height 38
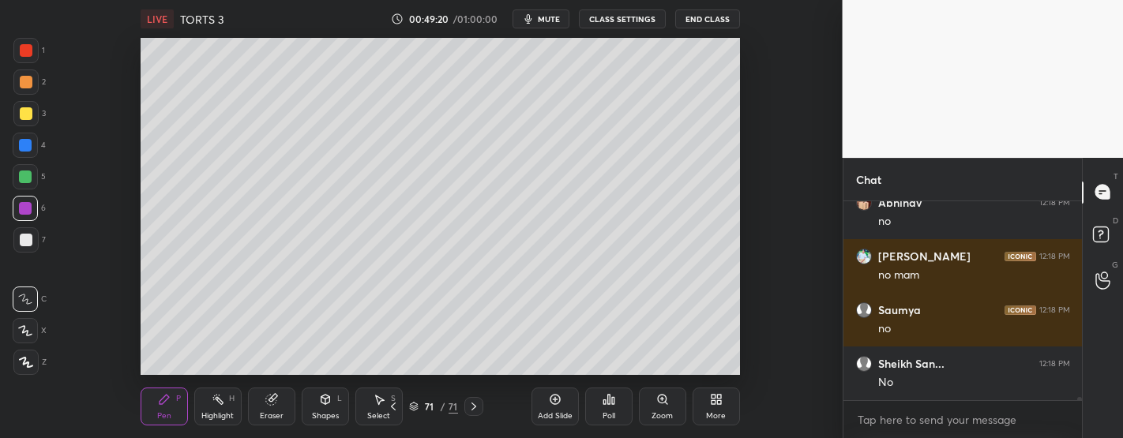
scroll to position [11031, 0]
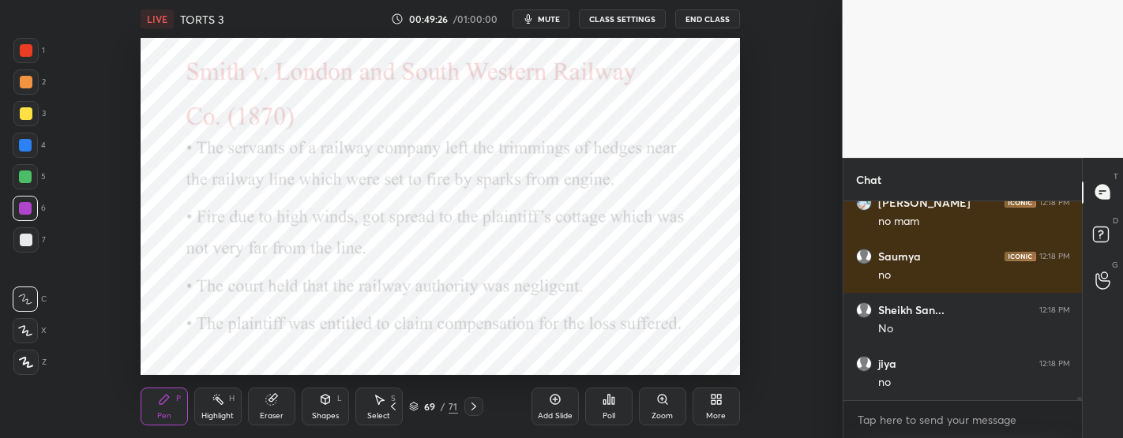
click at [36, 179] on div at bounding box center [25, 176] width 25 height 25
click at [557, 401] on icon at bounding box center [555, 399] width 13 height 13
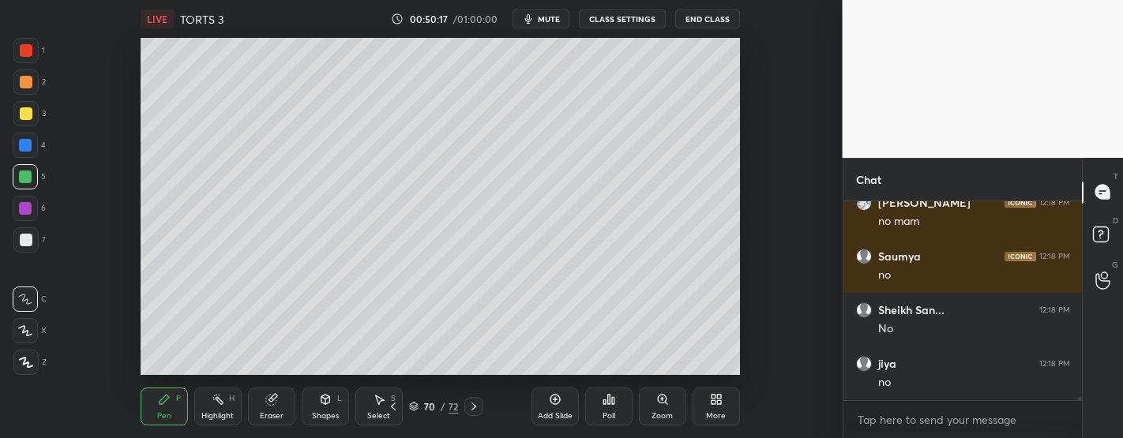
click at [32, 242] on div at bounding box center [25, 240] width 25 height 25
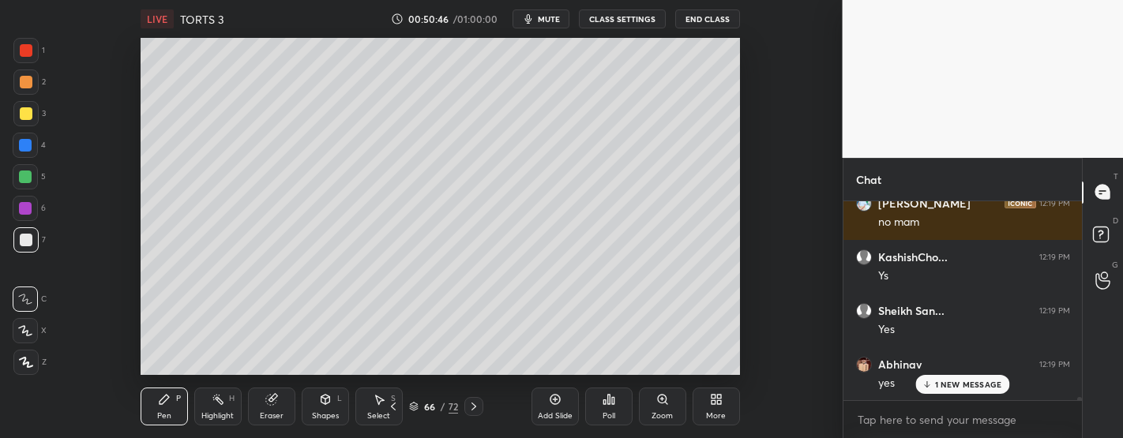
scroll to position [11515, 0]
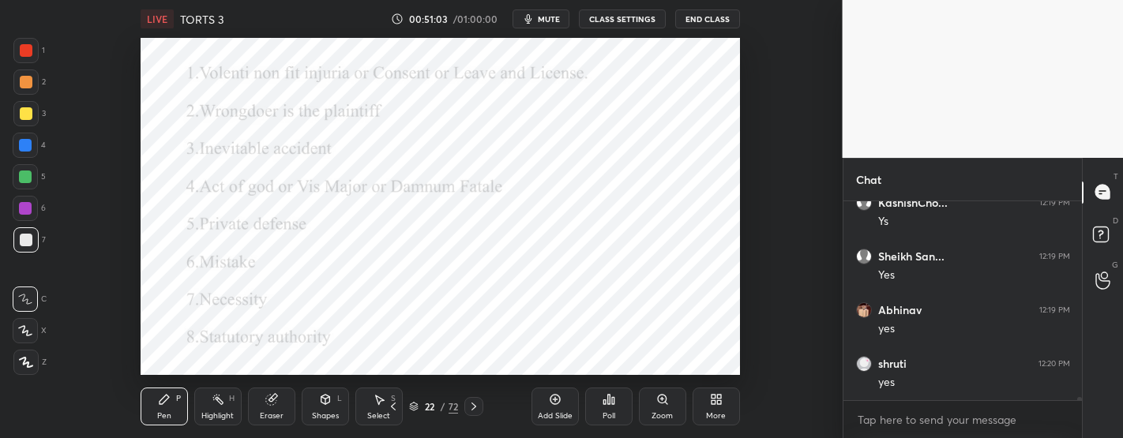
click at [32, 206] on div at bounding box center [25, 208] width 25 height 25
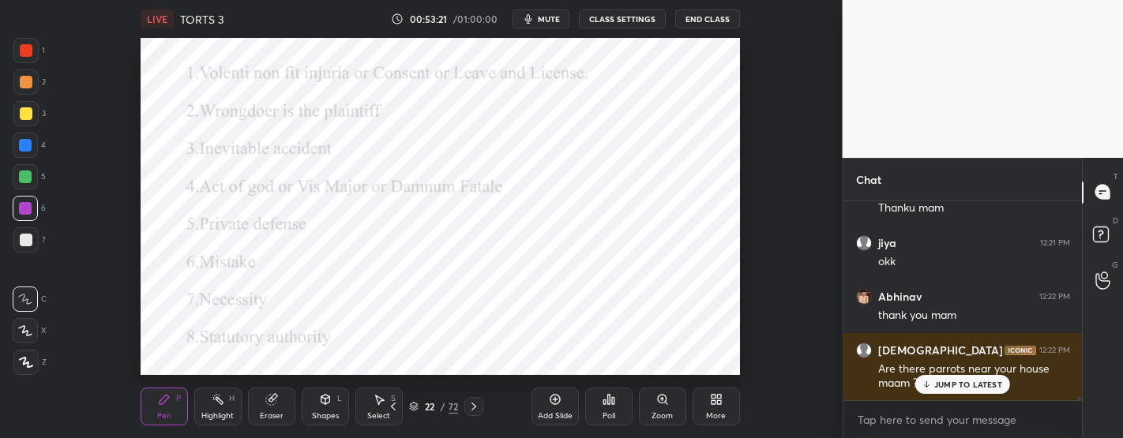
scroll to position [194, 235]
click at [958, 386] on p "JUMP TO LATEST" at bounding box center [969, 384] width 68 height 9
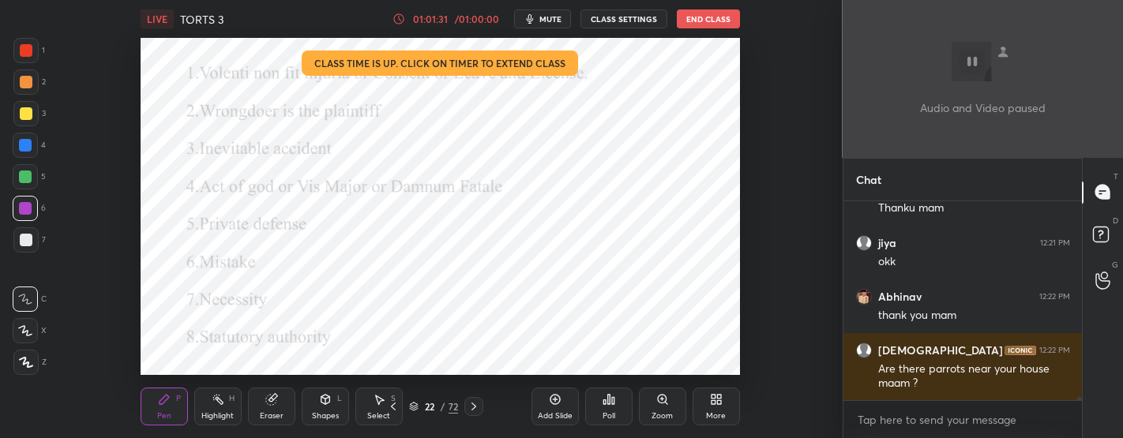
scroll to position [11851, 0]
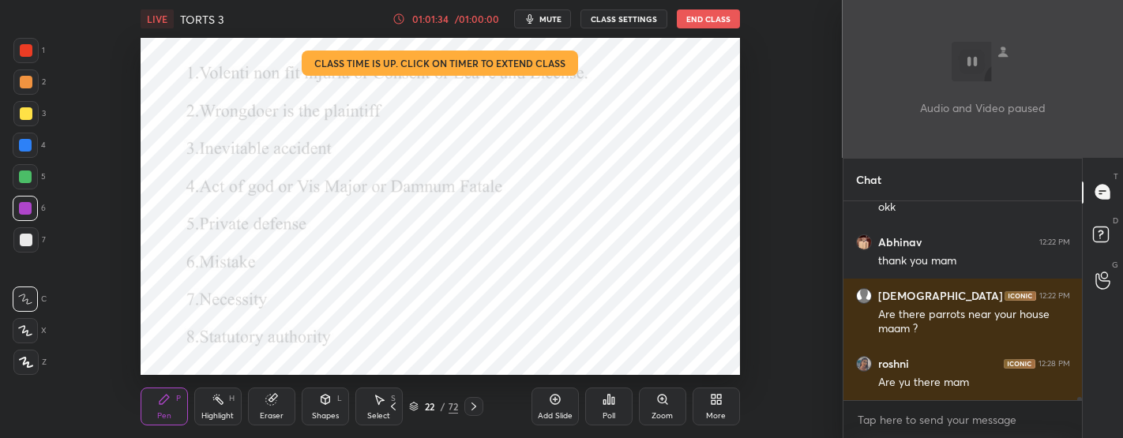
click at [699, 21] on button "End Class" at bounding box center [708, 18] width 63 height 19
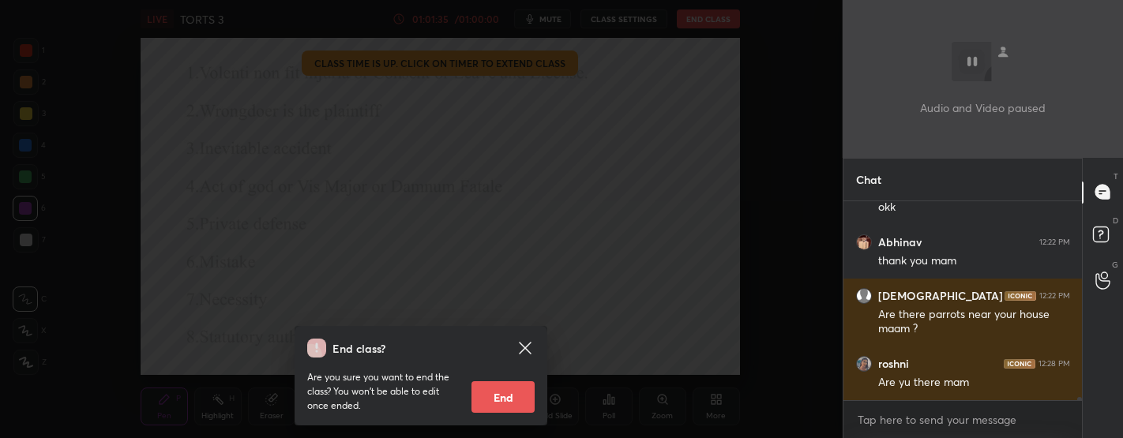
click at [511, 394] on button "End" at bounding box center [503, 398] width 63 height 32
type textarea "x"
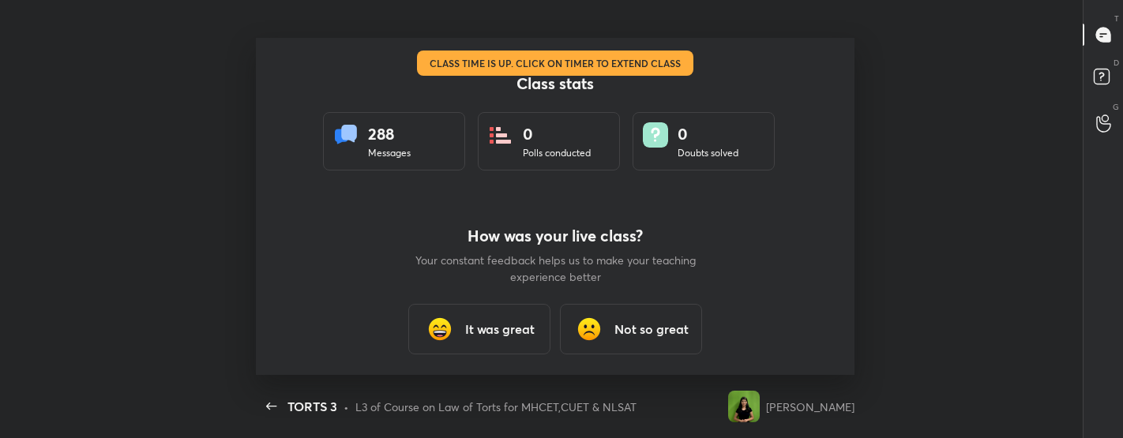
scroll to position [0, 0]
